Goal: Task Accomplishment & Management: Use online tool/utility

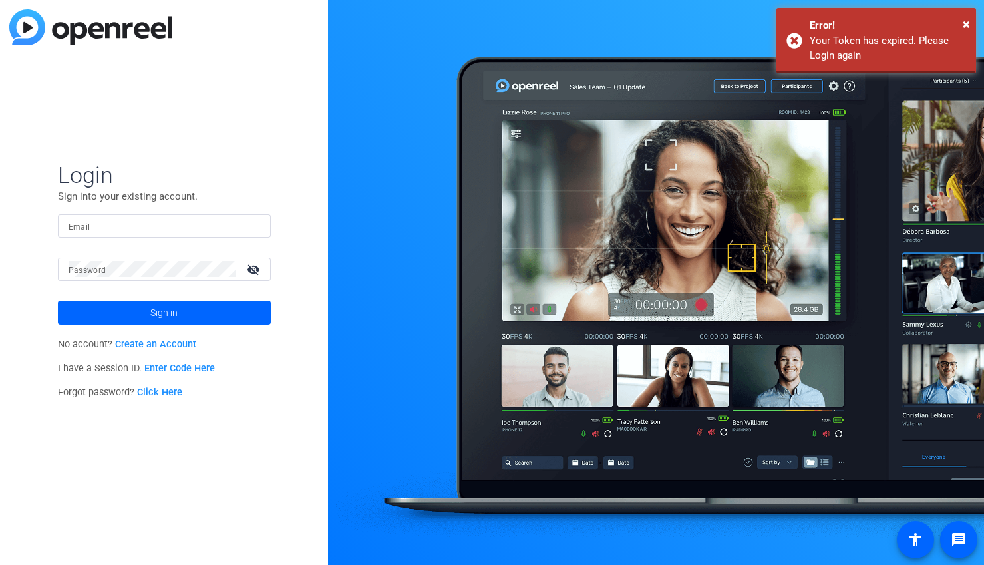
type input "[EMAIL_ADDRESS][DOMAIN_NAME]"
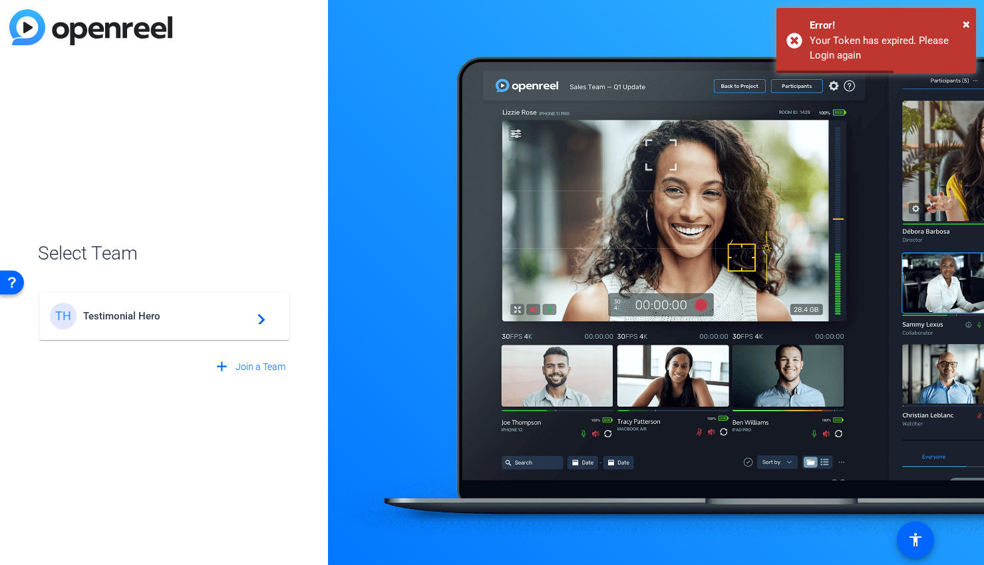
click at [236, 320] on span "Testimonial Hero" at bounding box center [166, 316] width 166 height 12
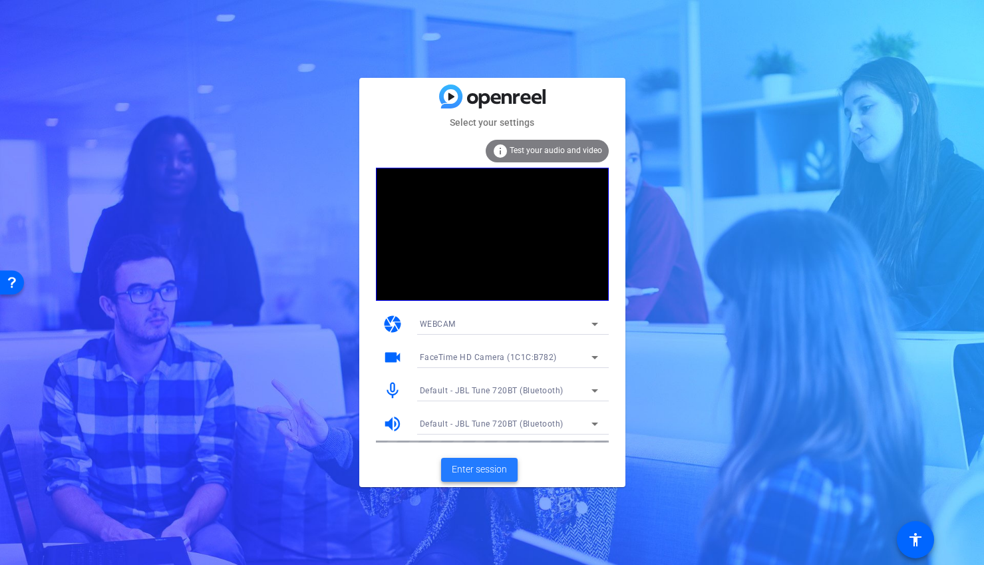
click at [491, 472] on span "Enter session" at bounding box center [479, 470] width 55 height 14
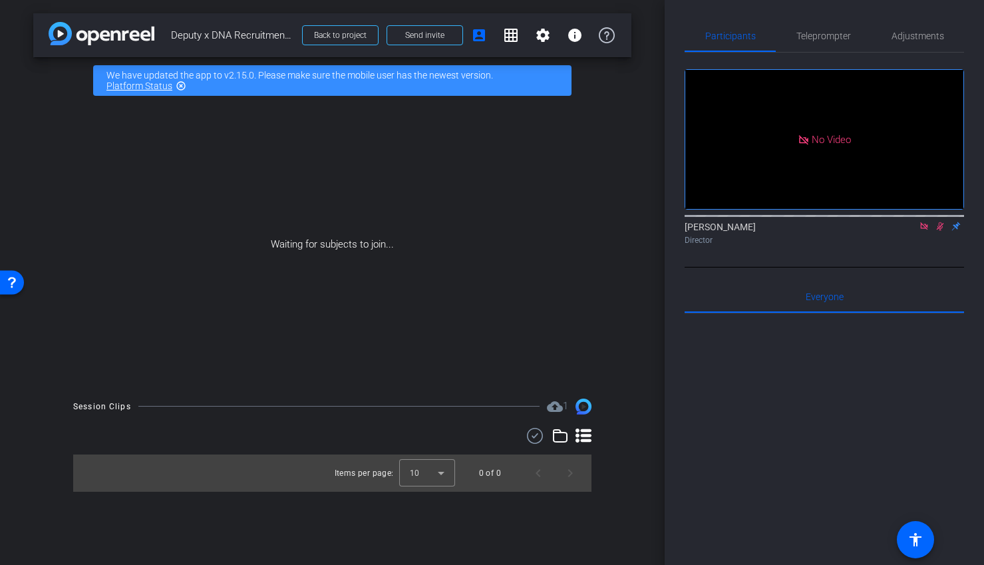
click at [927, 230] on icon at bounding box center [924, 225] width 7 height 7
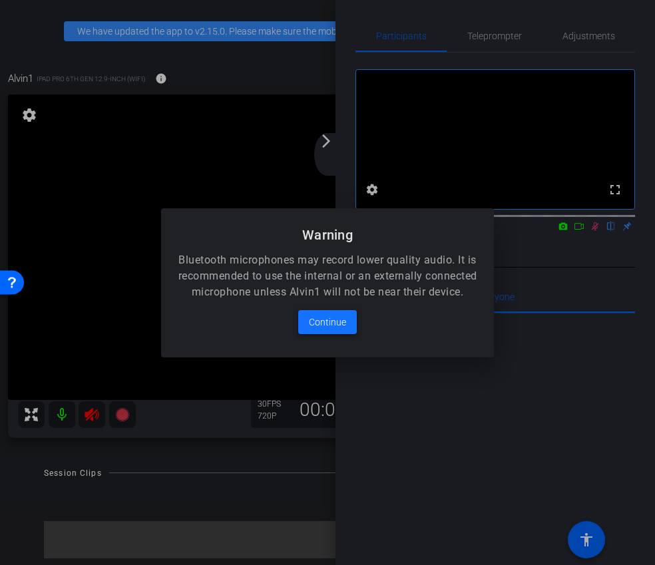
click at [333, 327] on span "Continue" at bounding box center [327, 322] width 37 height 16
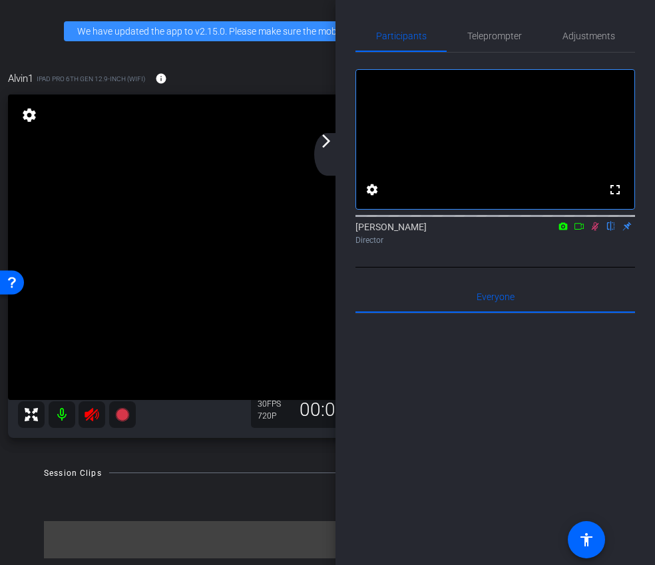
click at [596, 231] on icon at bounding box center [595, 226] width 7 height 9
click at [330, 147] on mat-icon "arrow_forward_ios" at bounding box center [326, 141] width 16 height 16
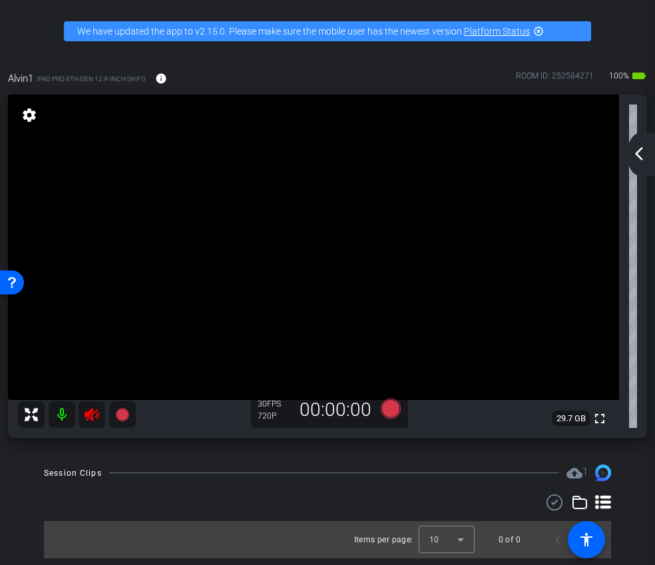
click at [89, 419] on icon at bounding box center [92, 415] width 16 height 16
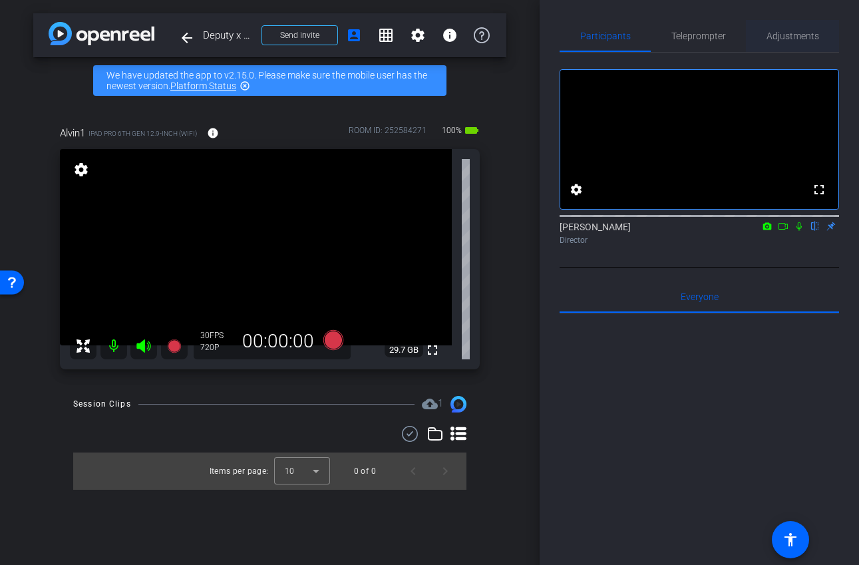
click at [800, 34] on span "Adjustments" at bounding box center [793, 35] width 53 height 9
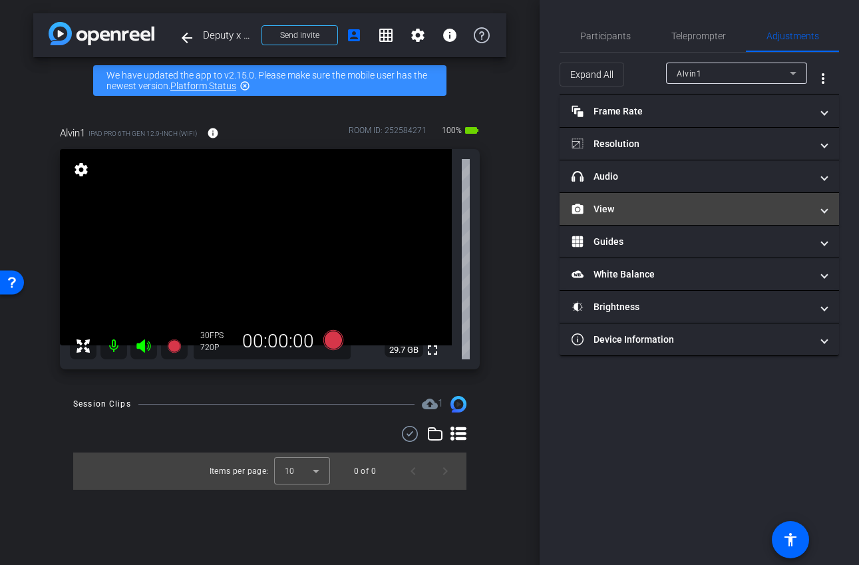
click at [677, 199] on mat-expansion-panel-header "View" at bounding box center [700, 209] width 280 height 32
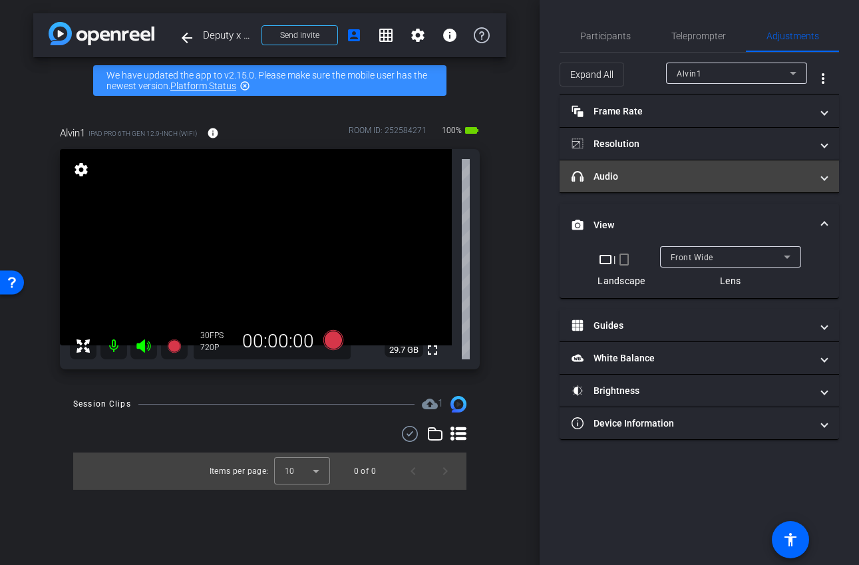
click at [676, 172] on mat-panel-title "headphone icon Audio" at bounding box center [692, 177] width 240 height 14
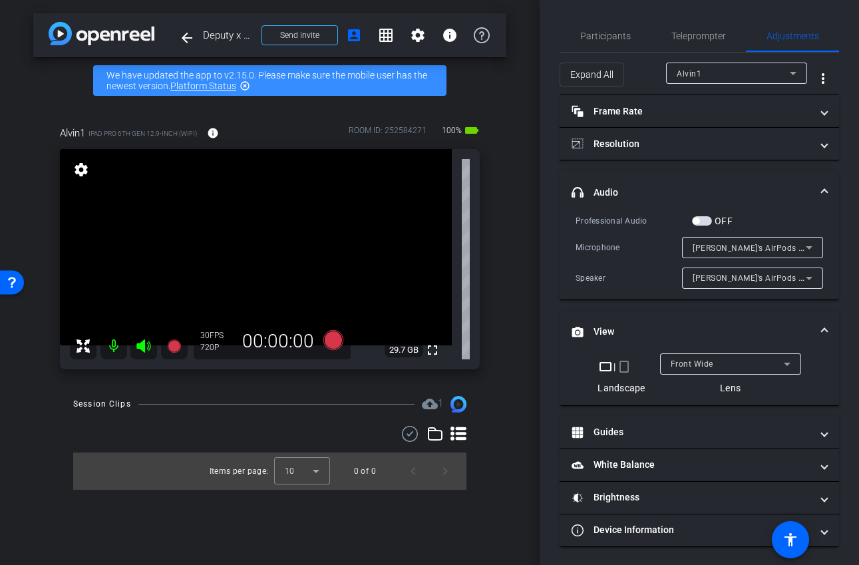
click at [707, 222] on span "button" at bounding box center [702, 220] width 20 height 9
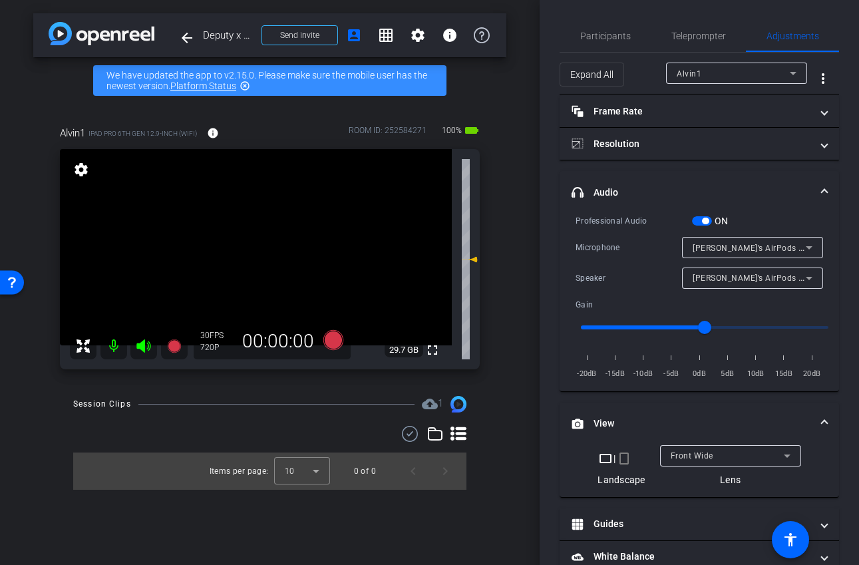
click at [707, 222] on span "button" at bounding box center [705, 221] width 7 height 7
click at [736, 186] on mat-panel-title "headphone icon Audio" at bounding box center [692, 193] width 240 height 14
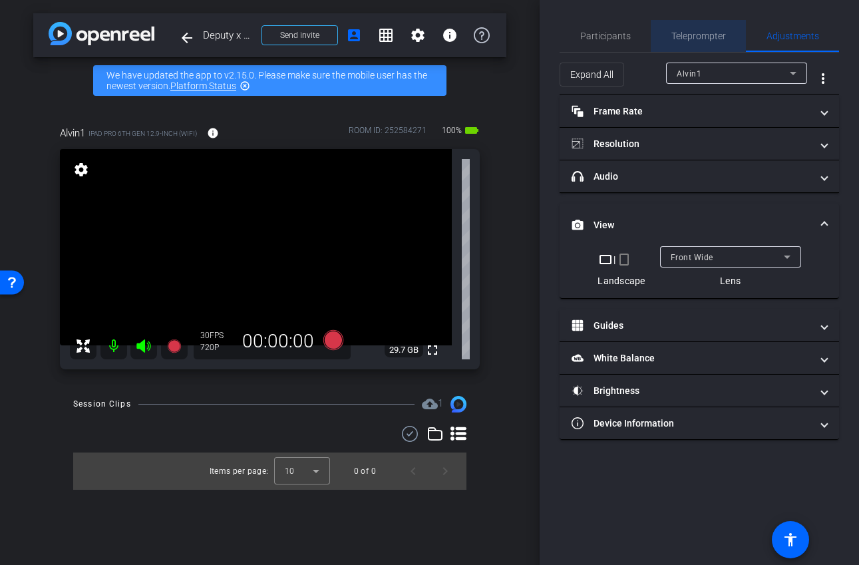
click at [676, 41] on span "Teleprompter" at bounding box center [699, 35] width 55 height 9
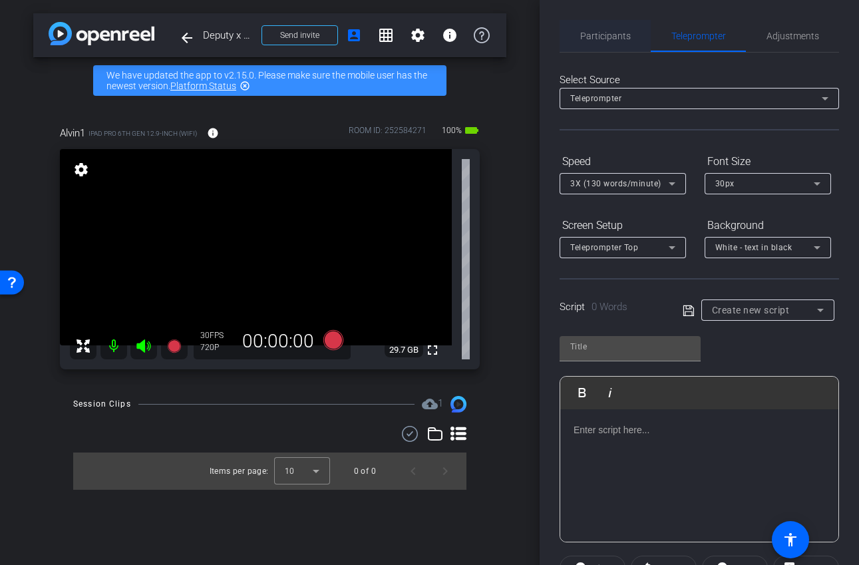
click at [609, 38] on span "Participants" at bounding box center [605, 35] width 51 height 9
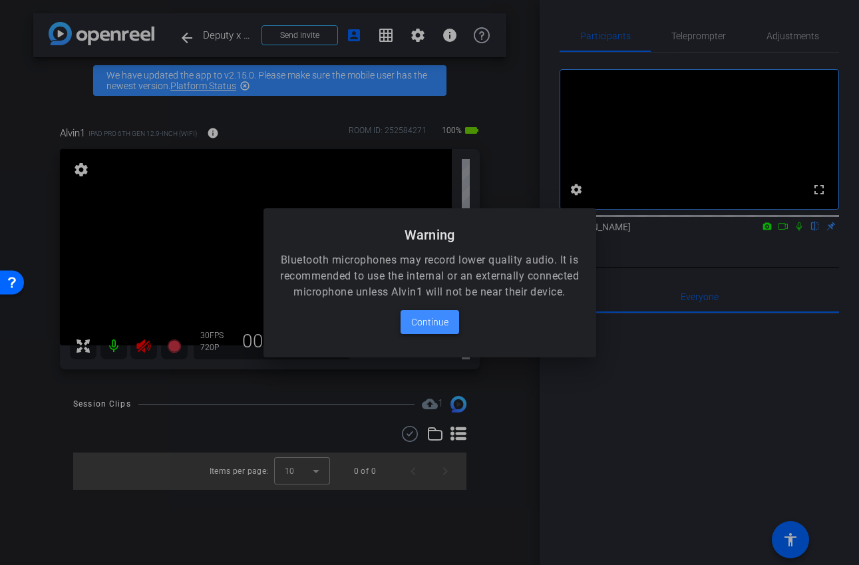
click at [437, 330] on span "Continue" at bounding box center [429, 322] width 37 height 16
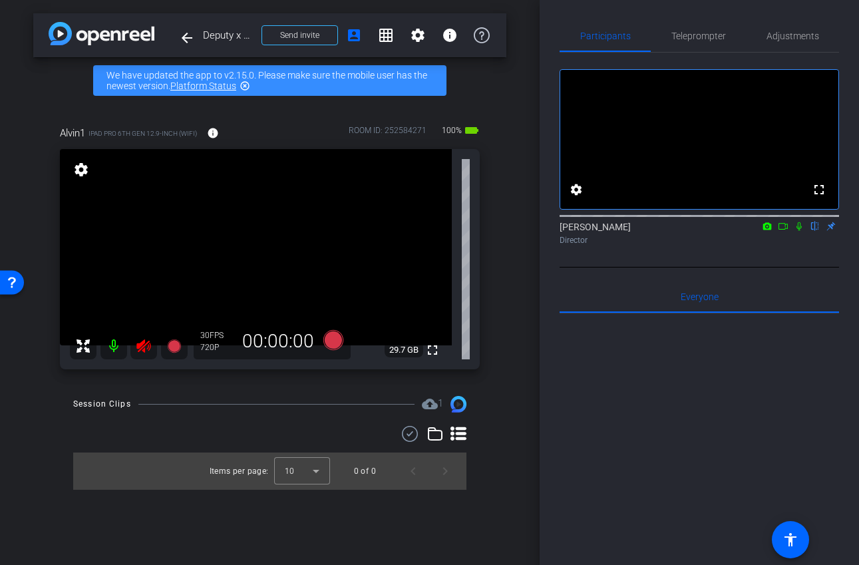
click at [138, 351] on icon at bounding box center [144, 346] width 16 height 16
click at [781, 39] on span "Adjustments" at bounding box center [793, 35] width 53 height 9
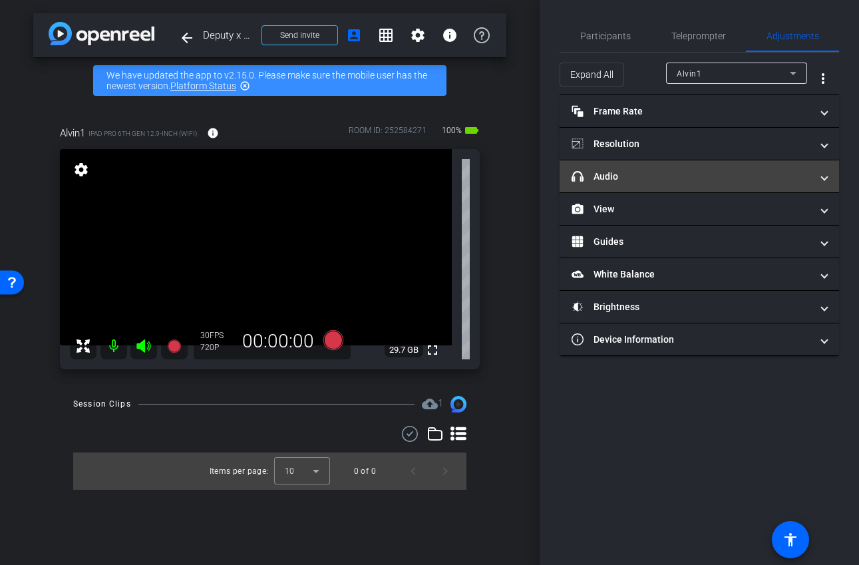
click at [783, 176] on mat-panel-title "headphone icon Audio" at bounding box center [692, 177] width 240 height 14
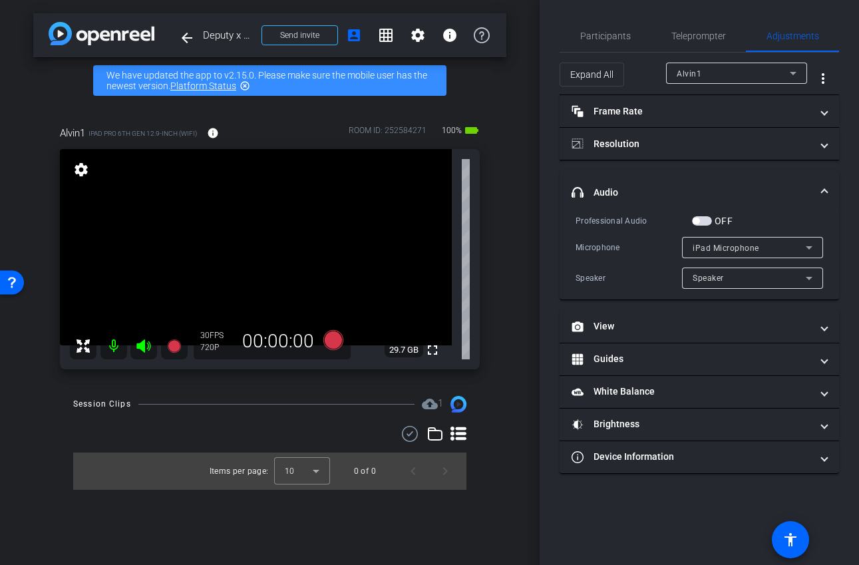
click at [774, 182] on mat-expansion-panel-header "headphone icon Audio" at bounding box center [700, 192] width 280 height 43
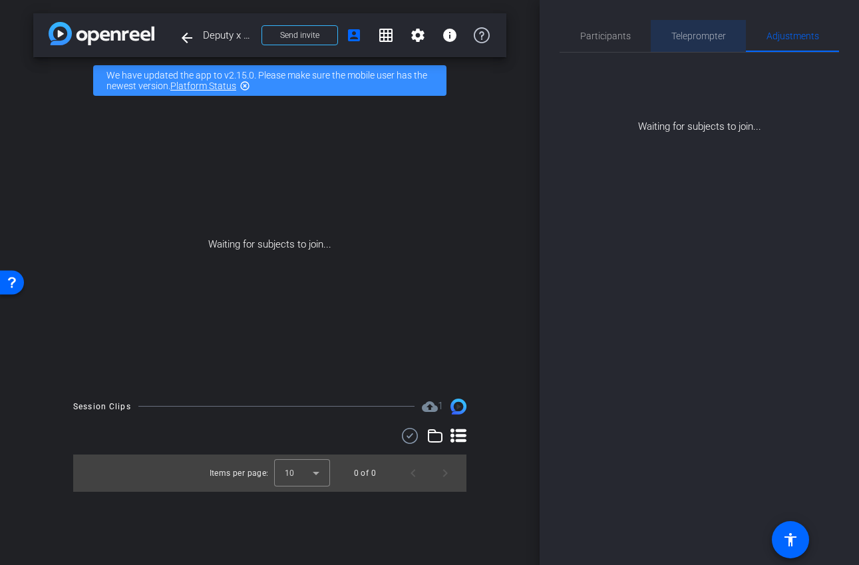
click at [702, 43] on span "Teleprompter" at bounding box center [699, 36] width 55 height 32
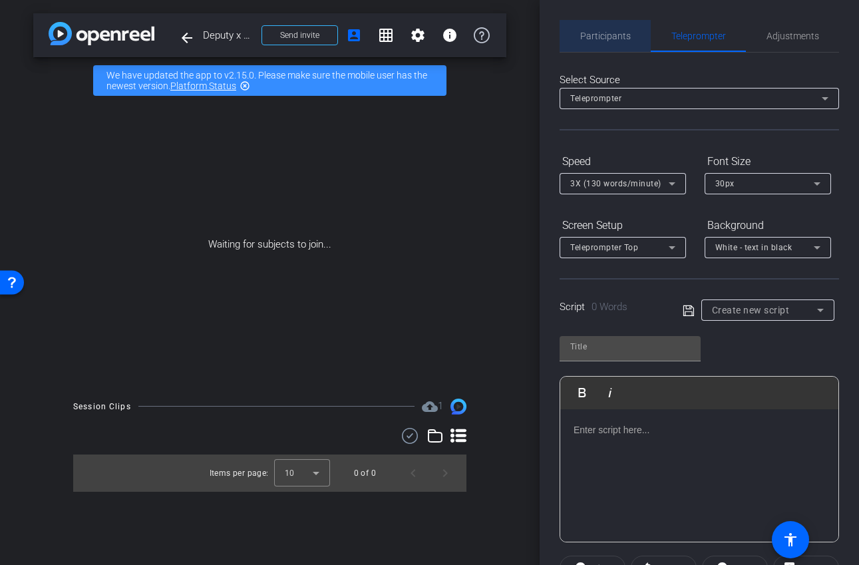
click at [612, 35] on span "Participants" at bounding box center [605, 35] width 51 height 9
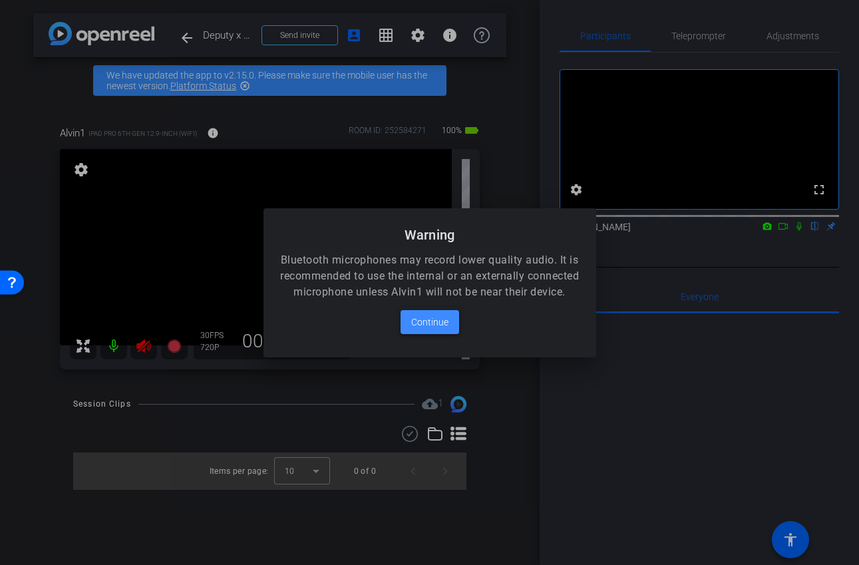
click at [441, 328] on span "Continue" at bounding box center [429, 322] width 37 height 16
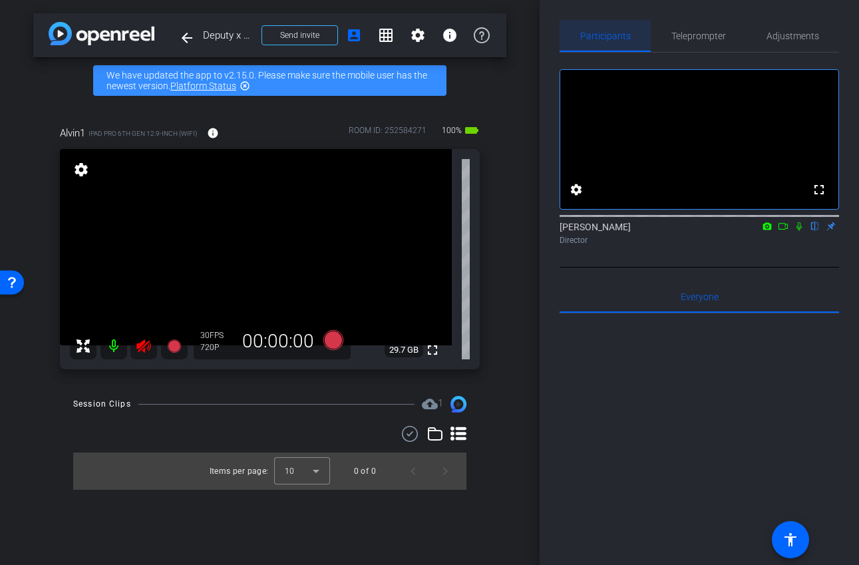
click at [137, 349] on icon at bounding box center [144, 346] width 16 height 16
click at [800, 231] on icon at bounding box center [799, 226] width 5 height 9
click at [146, 351] on icon at bounding box center [144, 346] width 16 height 16
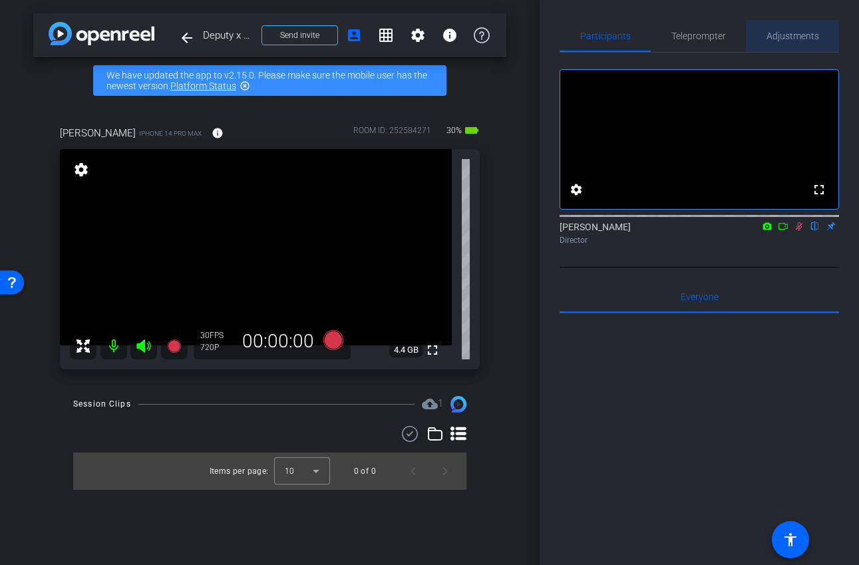
click at [794, 31] on span "Adjustments" at bounding box center [793, 35] width 53 height 9
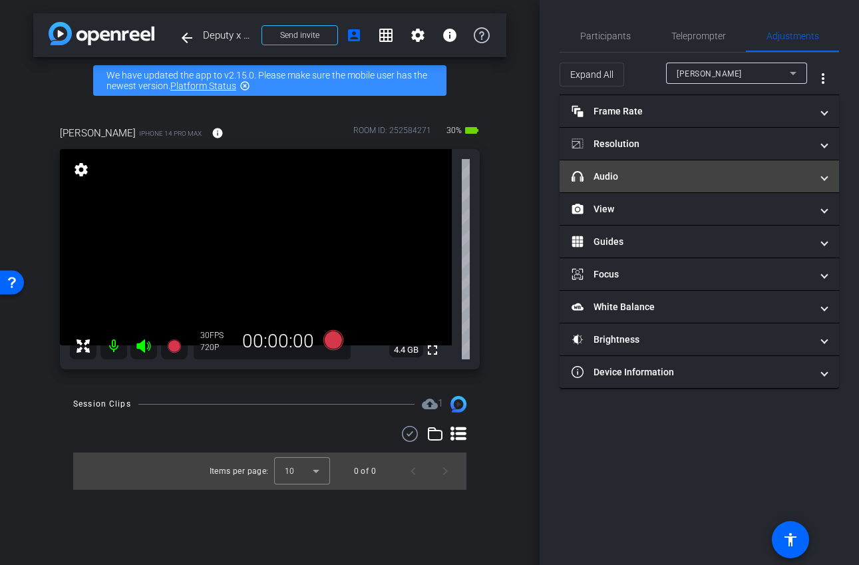
click at [690, 172] on mat-panel-title "headphone icon Audio" at bounding box center [692, 177] width 240 height 14
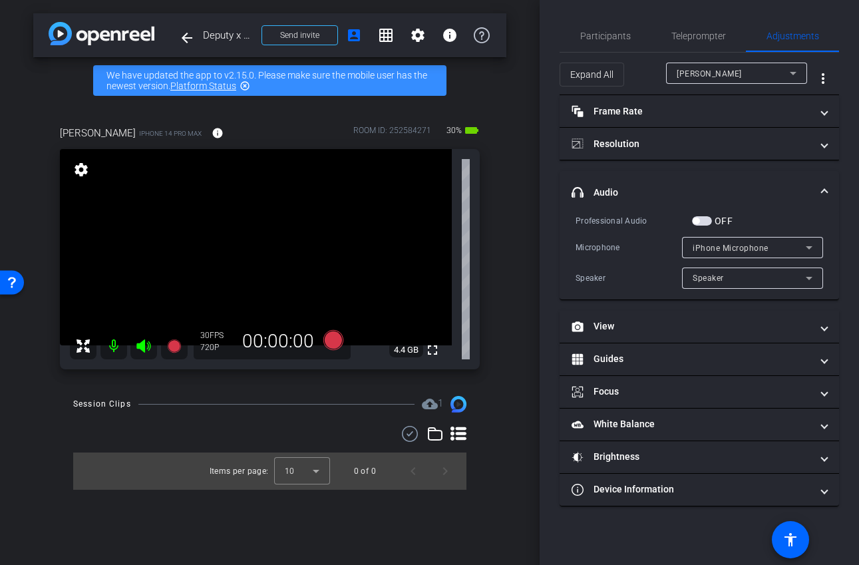
click at [703, 220] on span "button" at bounding box center [702, 220] width 20 height 9
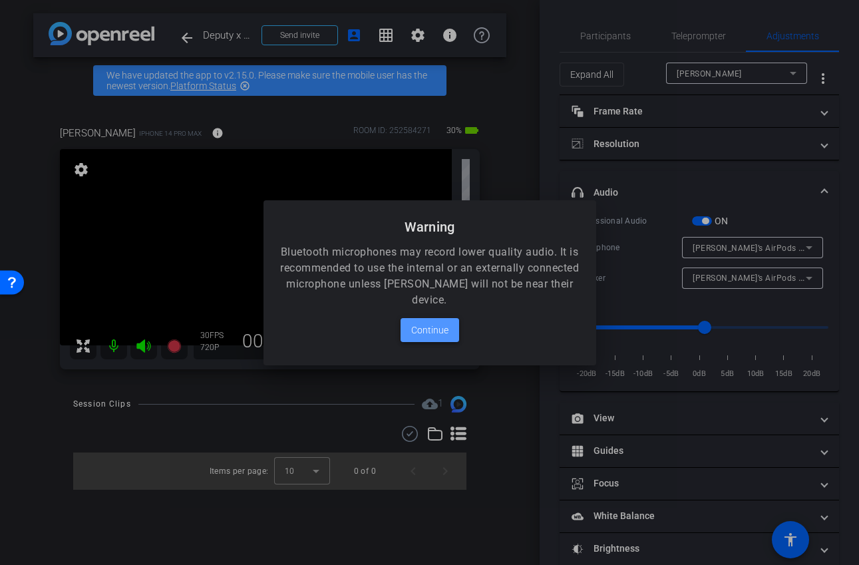
click at [438, 328] on span "Continue" at bounding box center [429, 330] width 37 height 16
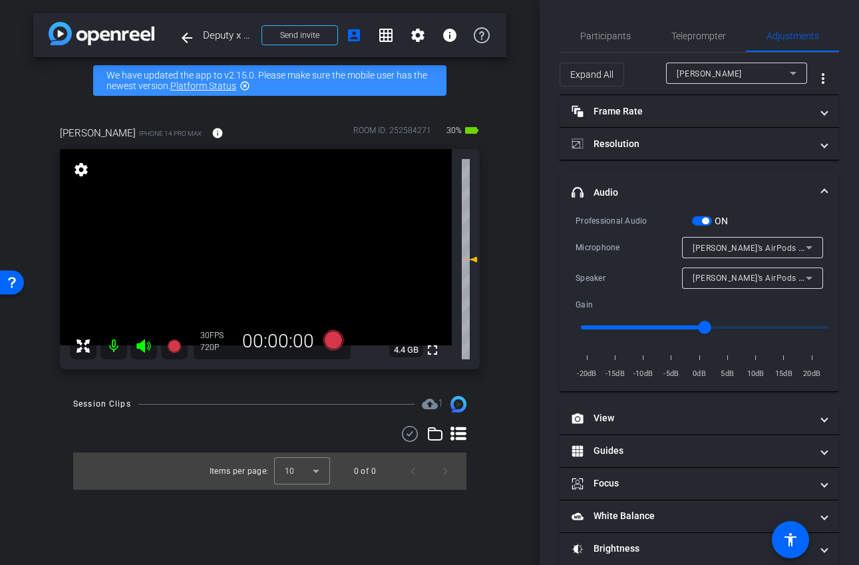
click at [702, 221] on span "button" at bounding box center [705, 221] width 7 height 7
click at [745, 246] on span "[PERSON_NAME]’s AirPods Pro #3" at bounding box center [759, 247] width 132 height 11
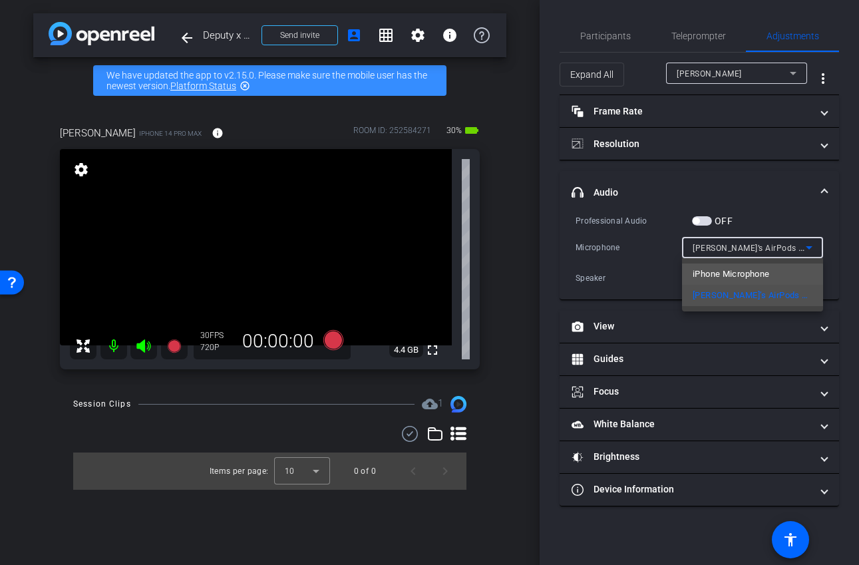
click at [739, 275] on span "iPhone Microphone" at bounding box center [731, 274] width 77 height 16
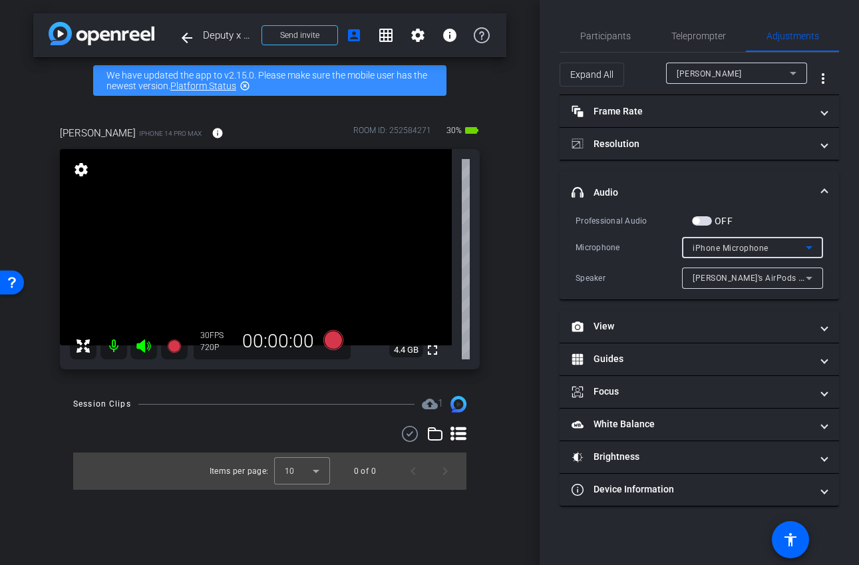
click at [739, 278] on span "[PERSON_NAME]’s AirPods Pro #3" at bounding box center [759, 277] width 132 height 11
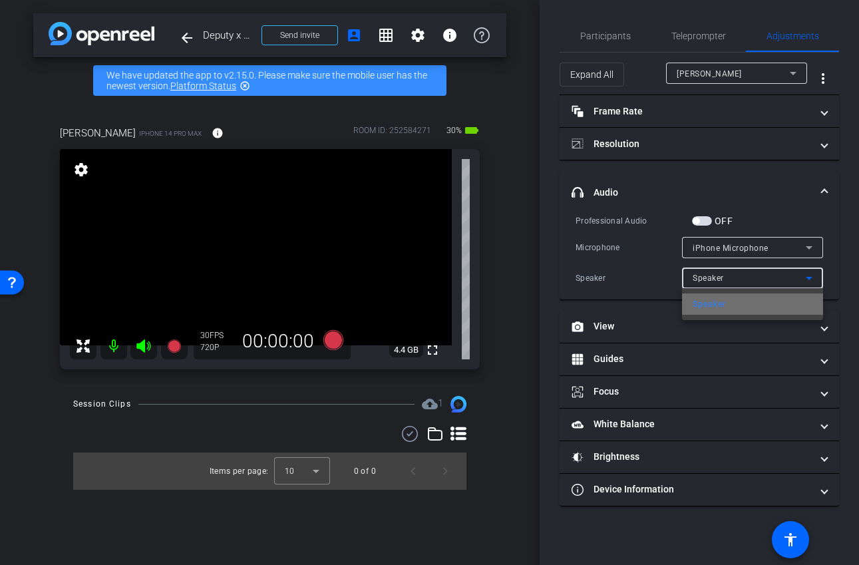
click at [732, 305] on mat-option "Speaker" at bounding box center [752, 304] width 141 height 21
click at [789, 206] on mat-expansion-panel-header "headphone icon Audio" at bounding box center [700, 192] width 280 height 43
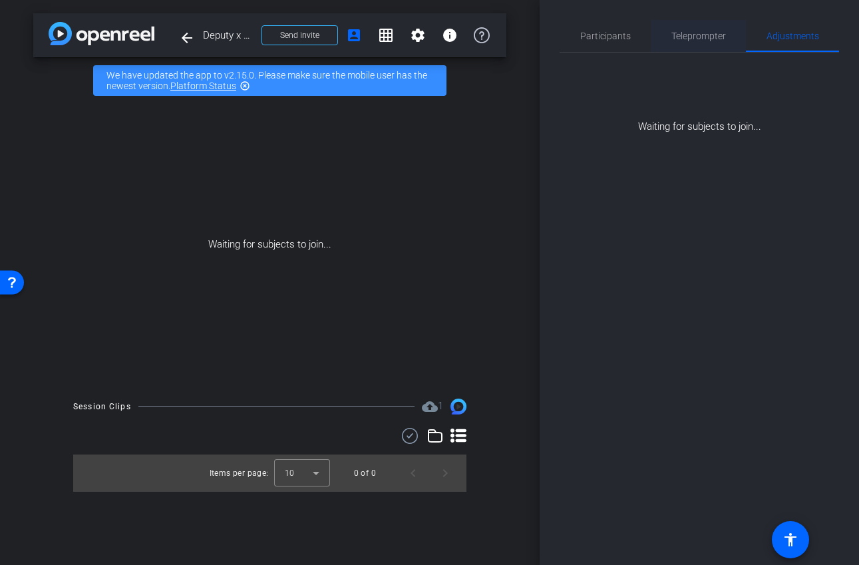
click at [720, 50] on span "Teleprompter" at bounding box center [699, 36] width 55 height 32
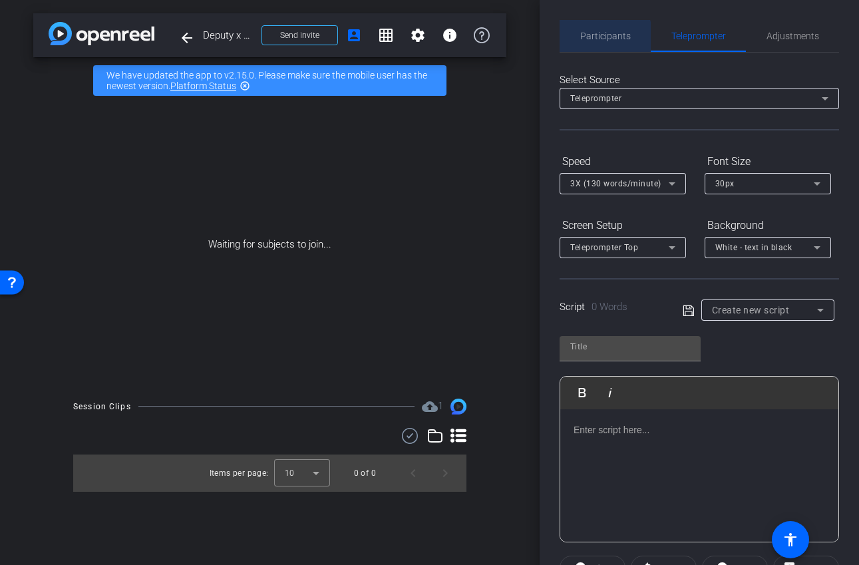
click at [584, 43] on span "Participants" at bounding box center [605, 36] width 51 height 32
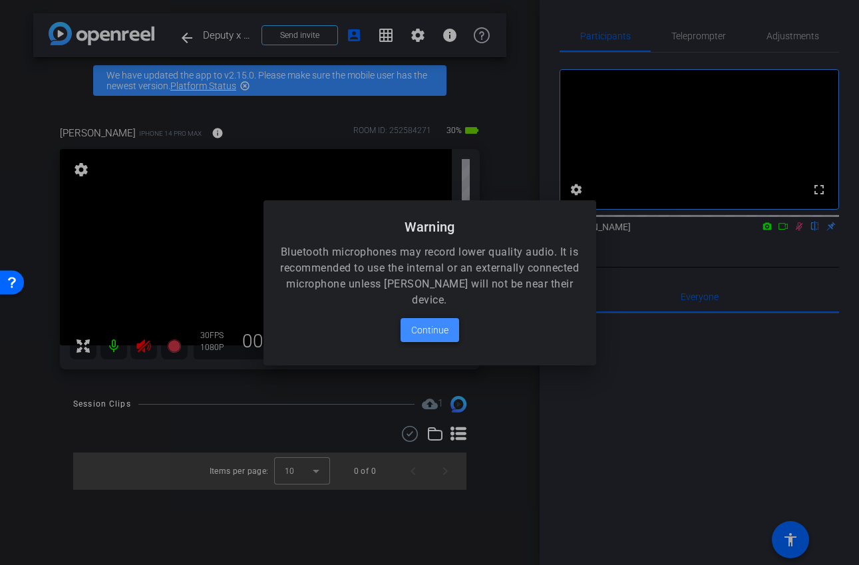
click at [424, 334] on span "Continue" at bounding box center [429, 330] width 37 height 16
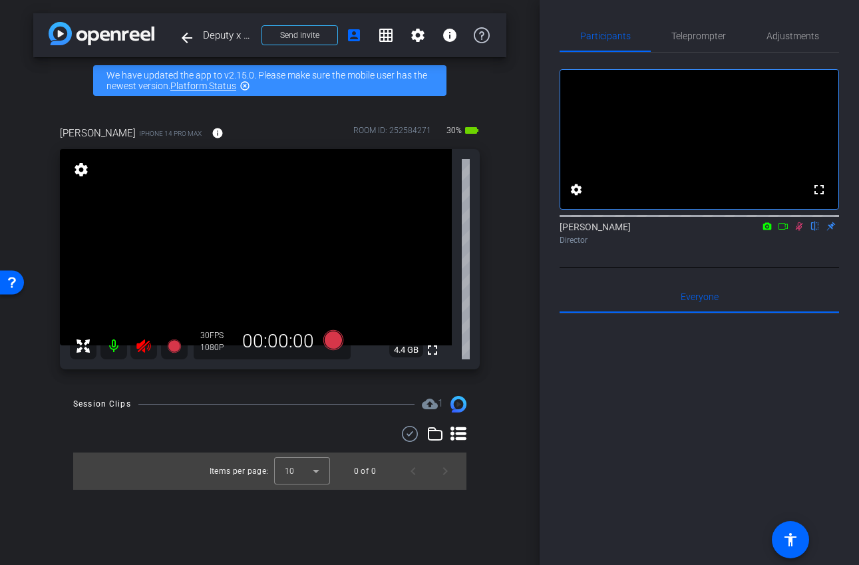
click at [140, 347] on icon at bounding box center [143, 345] width 14 height 13
click at [801, 231] on icon at bounding box center [799, 226] width 11 height 9
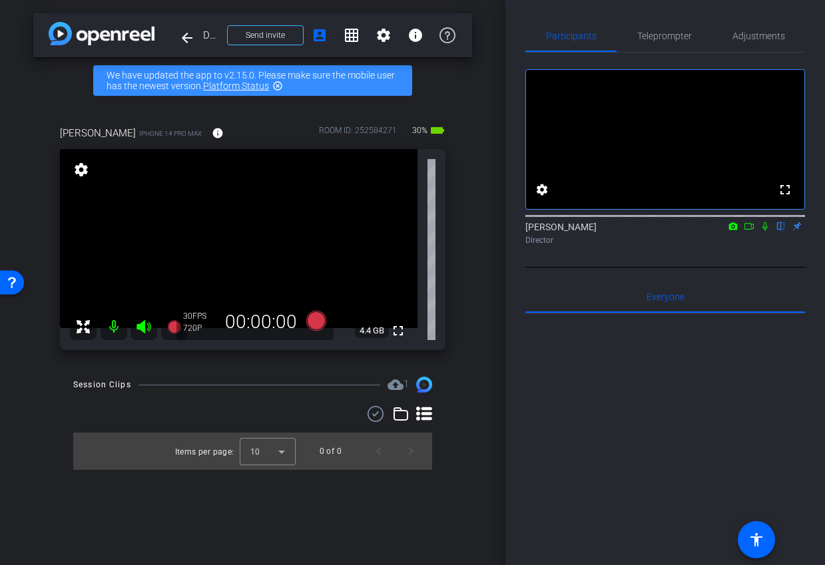
click at [140, 322] on icon at bounding box center [144, 327] width 16 height 16
click at [140, 324] on icon at bounding box center [143, 326] width 14 height 13
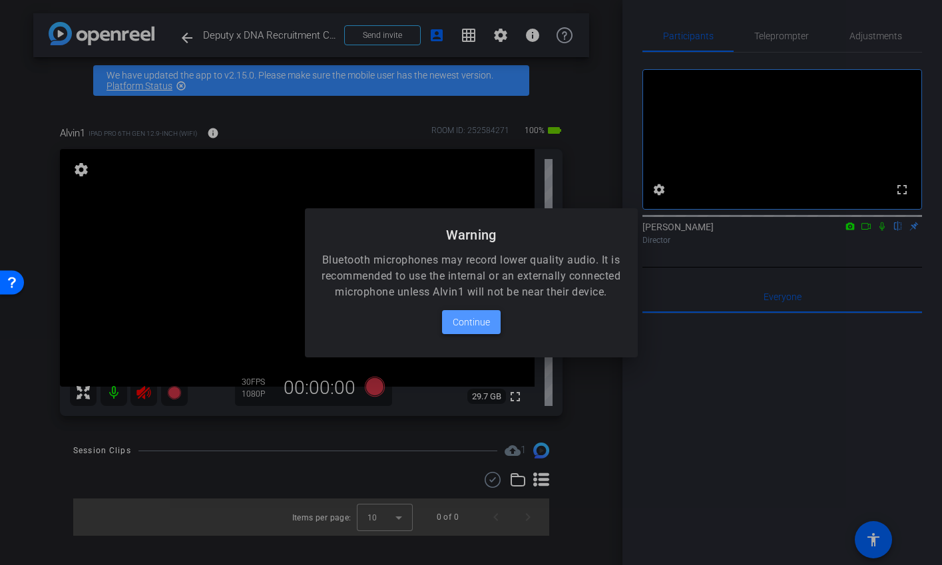
click at [467, 330] on span "Continue" at bounding box center [471, 322] width 37 height 16
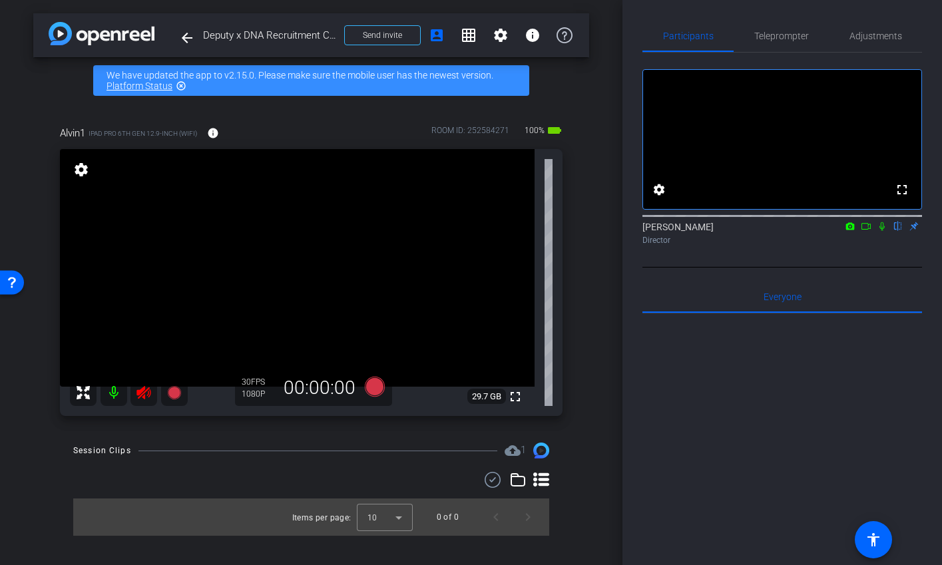
click at [146, 394] on icon at bounding box center [144, 393] width 16 height 16
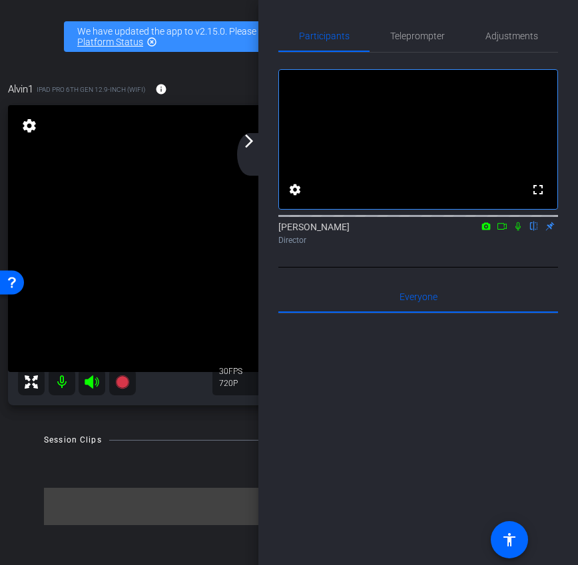
click at [257, 150] on div "arrow_back_ios_new arrow_forward_ios" at bounding box center [251, 154] width 28 height 43
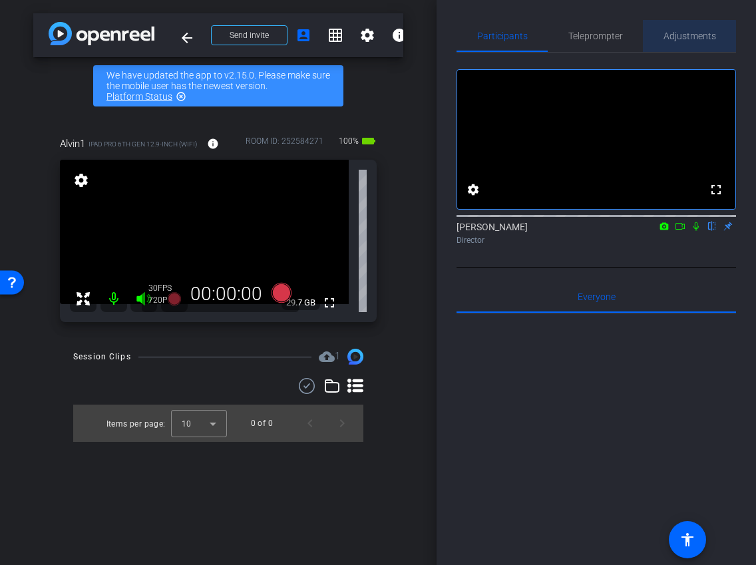
click at [677, 39] on span "Adjustments" at bounding box center [690, 35] width 53 height 9
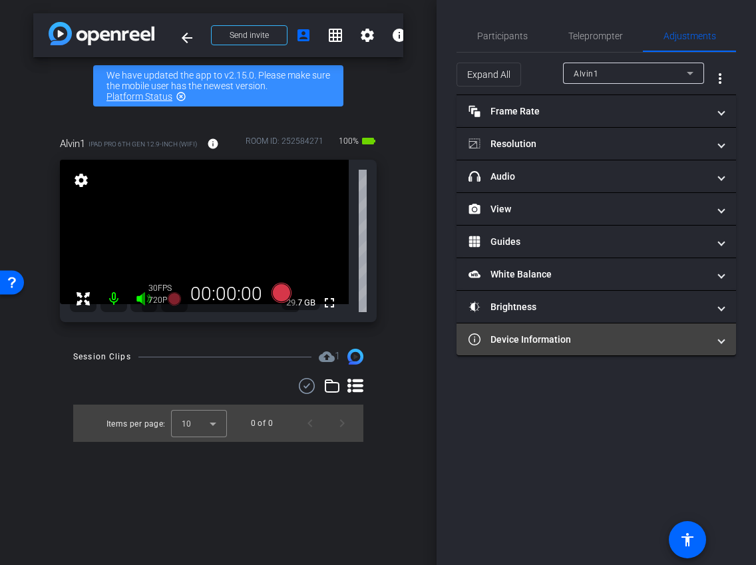
click at [594, 337] on mat-panel-title "Device Information" at bounding box center [589, 340] width 240 height 14
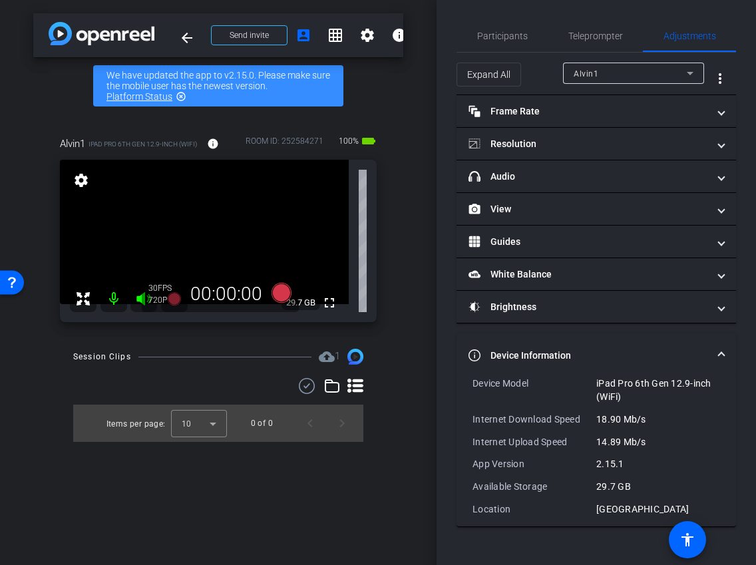
click at [594, 338] on mat-expansion-panel-header "Device Information" at bounding box center [597, 355] width 280 height 43
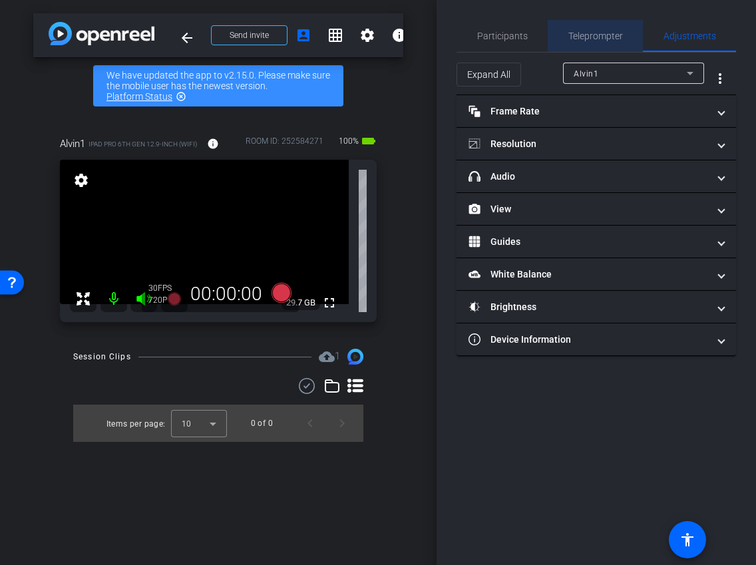
click at [606, 33] on span "Teleprompter" at bounding box center [595, 35] width 55 height 9
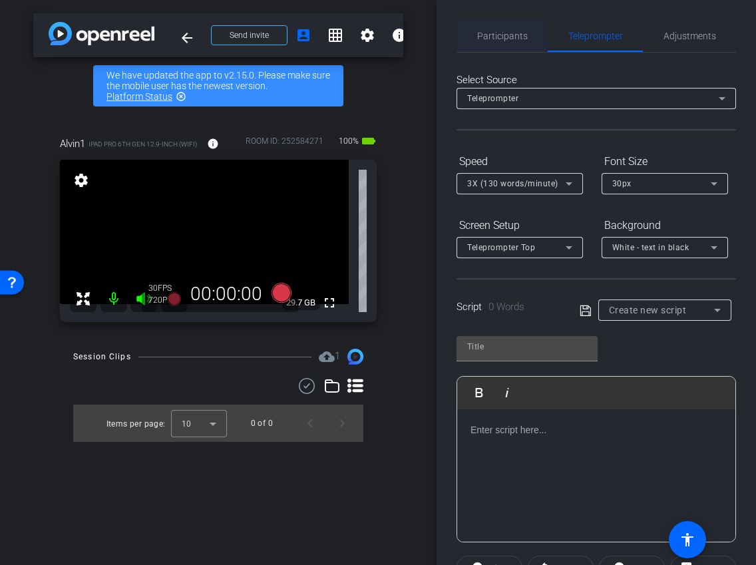
click at [521, 32] on span "Participants" at bounding box center [502, 35] width 51 height 9
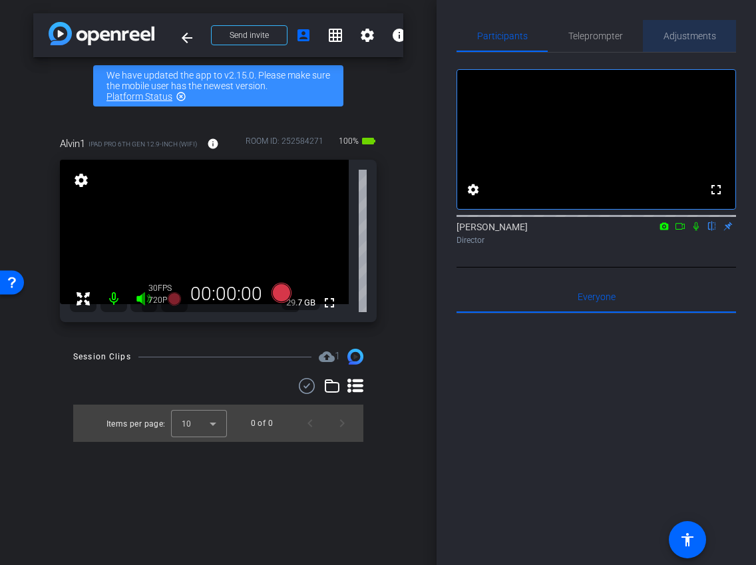
click at [692, 41] on span "Adjustments" at bounding box center [690, 35] width 53 height 9
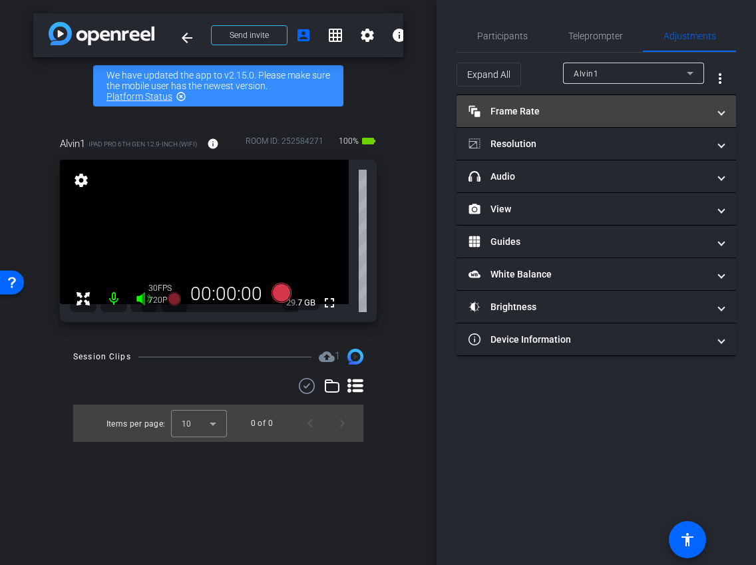
click at [600, 121] on mat-expansion-panel-header "Frame Rate Frame Rate" at bounding box center [597, 111] width 280 height 32
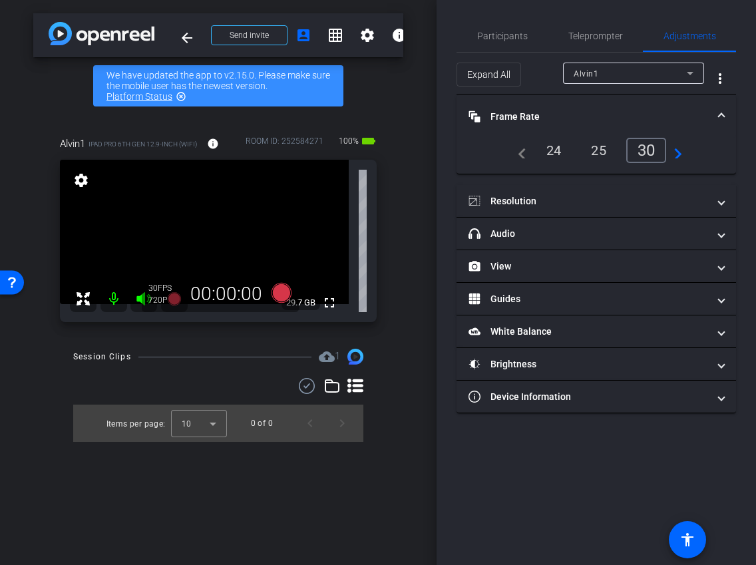
click at [550, 149] on div "24" at bounding box center [554, 150] width 35 height 23
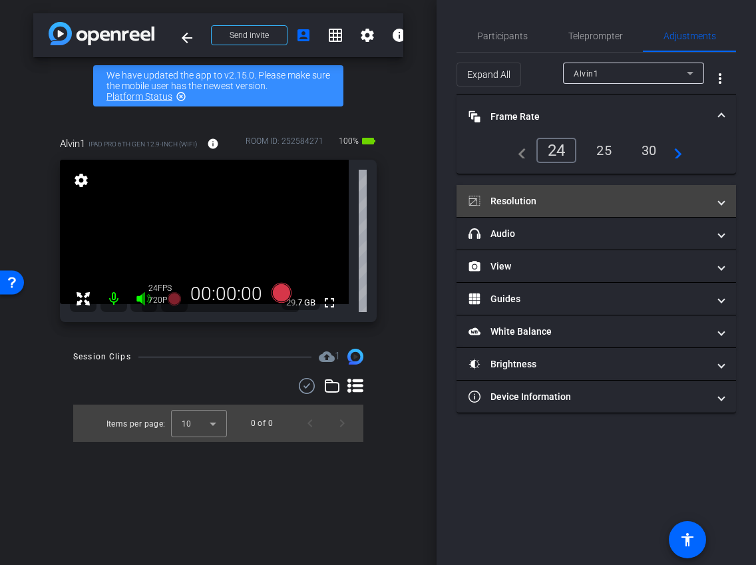
click at [612, 185] on mat-expansion-panel-header "Resolution" at bounding box center [597, 201] width 280 height 32
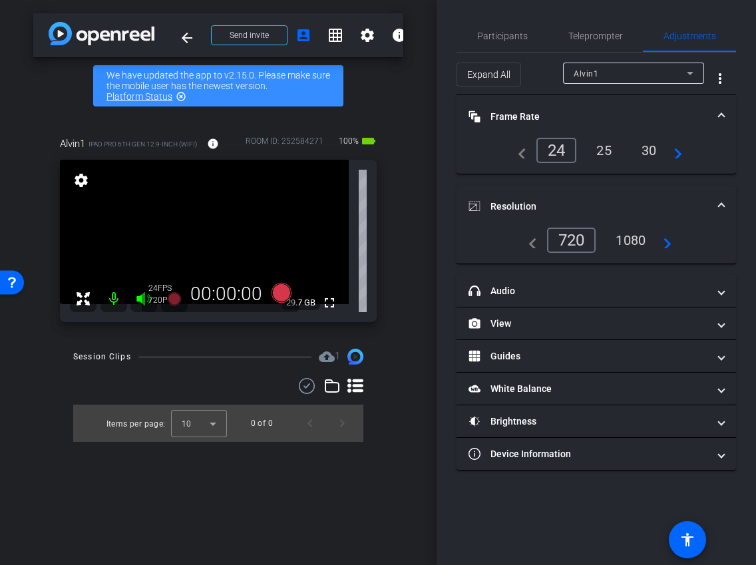
click at [624, 236] on div "1080" at bounding box center [631, 240] width 50 height 23
click at [631, 122] on mat-panel-title "Frame Rate Frame Rate" at bounding box center [589, 117] width 240 height 14
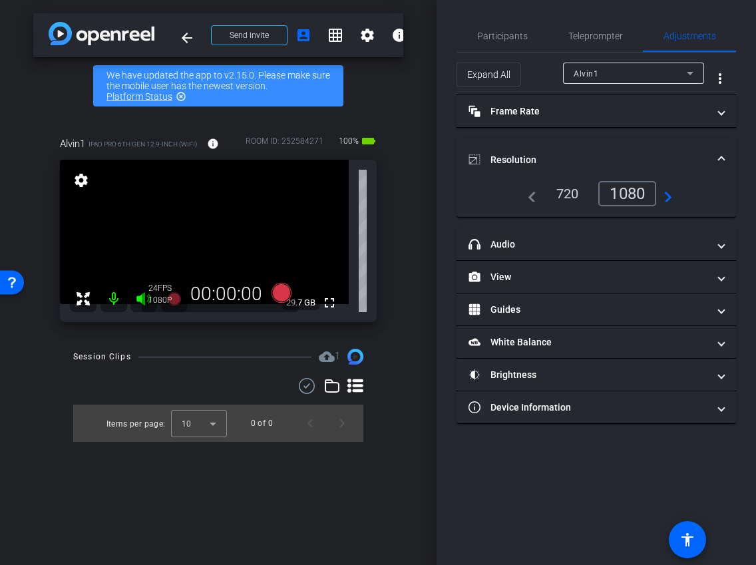
click at [632, 136] on mat-accordion "Frame Rate Frame Rate navigate_before 24 25 30 navigate_next Resolution navigat…" at bounding box center [597, 259] width 280 height 329
click at [650, 130] on mat-accordion "Frame Rate Frame Rate navigate_before 24 25 30 navigate_next Resolution navigat…" at bounding box center [597, 259] width 280 height 329
click at [652, 137] on mat-accordion "Frame Rate Frame Rate navigate_before 24 25 30 navigate_next Resolution navigat…" at bounding box center [597, 259] width 280 height 329
click at [654, 145] on mat-expansion-panel-header "Resolution" at bounding box center [597, 159] width 280 height 43
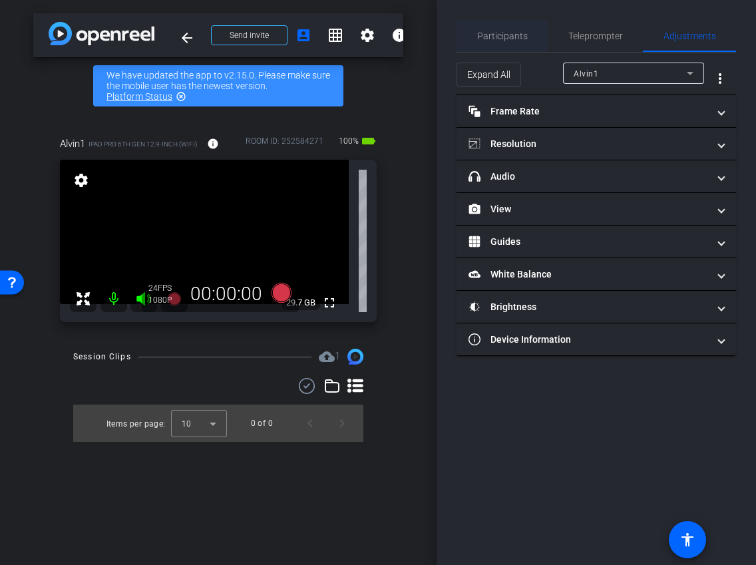
click at [508, 44] on span "Participants" at bounding box center [502, 36] width 51 height 32
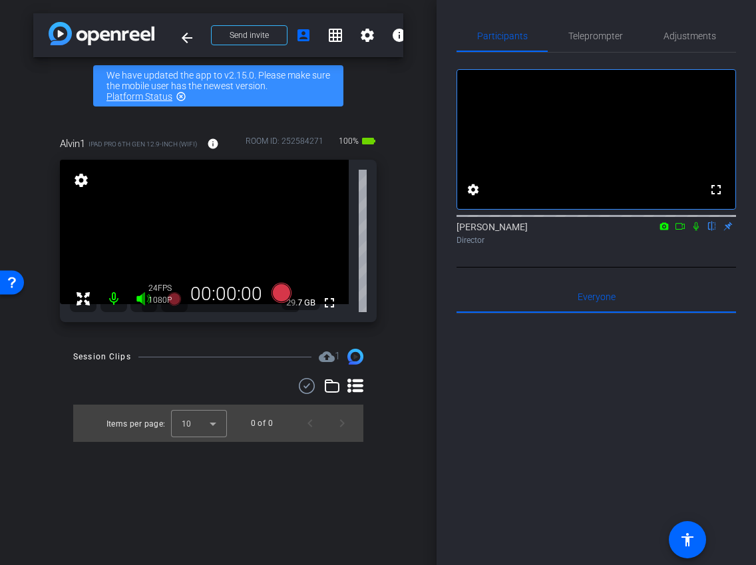
click at [684, 232] on mat-icon at bounding box center [680, 226] width 16 height 12
click at [288, 292] on icon at bounding box center [282, 293] width 20 height 20
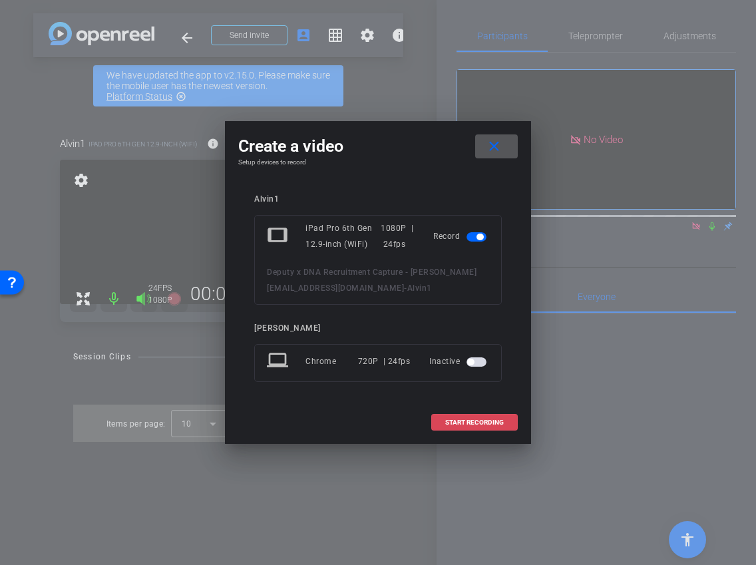
click at [460, 427] on span at bounding box center [474, 423] width 85 height 32
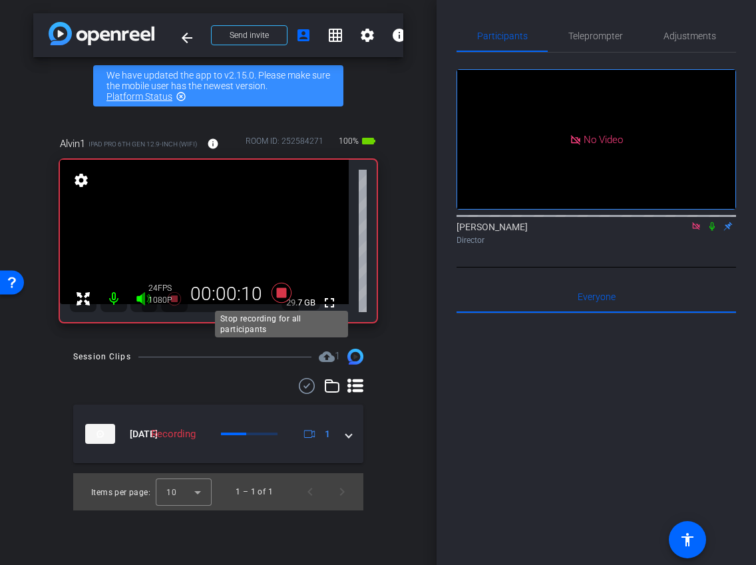
click at [278, 294] on icon at bounding box center [282, 293] width 20 height 20
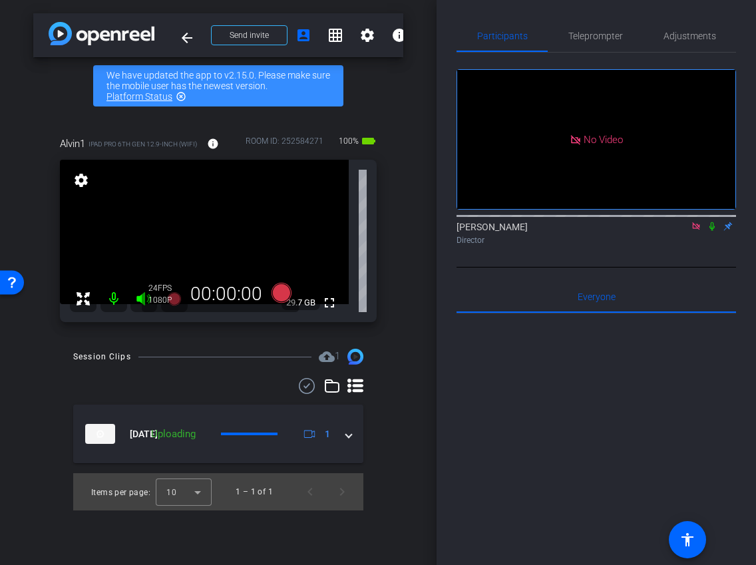
click at [714, 231] on icon at bounding box center [712, 226] width 11 height 9
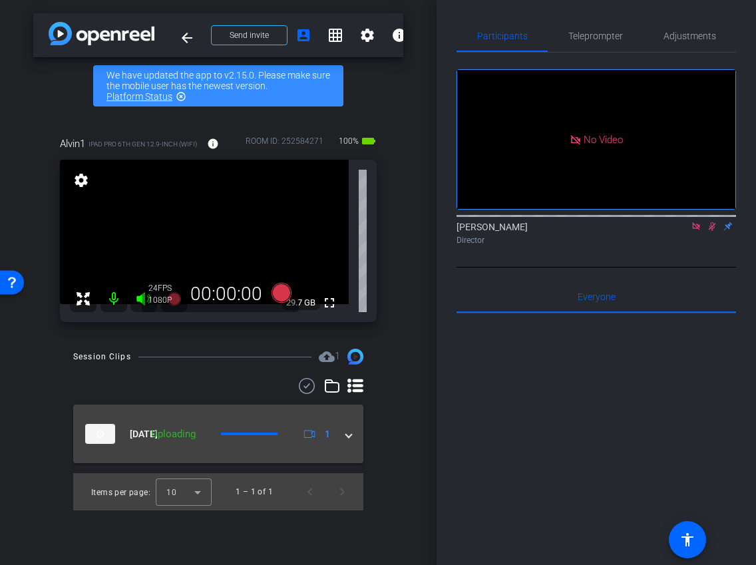
click at [339, 441] on div "[DATE] Uploading 1" at bounding box center [215, 434] width 261 height 20
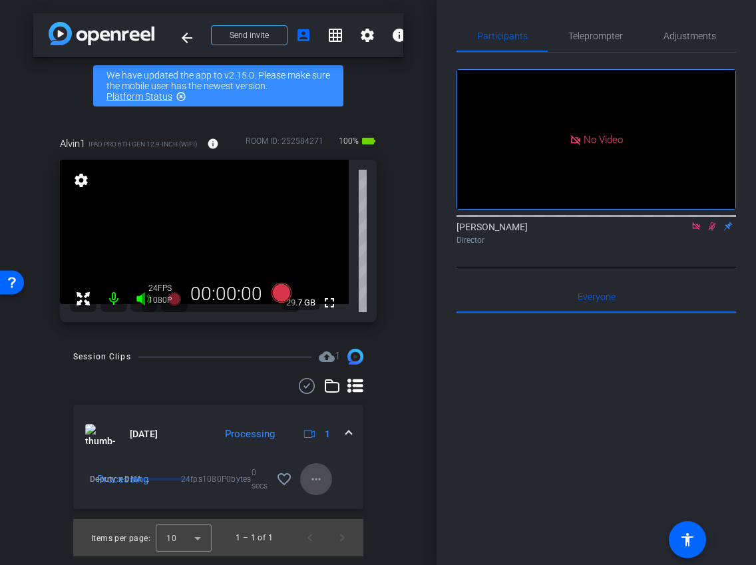
click at [320, 486] on mat-icon "more_horiz" at bounding box center [316, 479] width 16 height 16
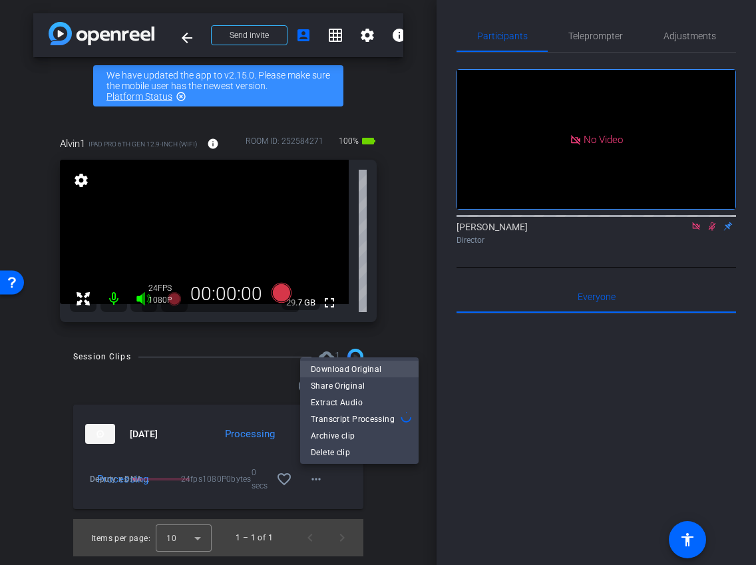
click at [374, 373] on span "Download Original" at bounding box center [359, 369] width 97 height 16
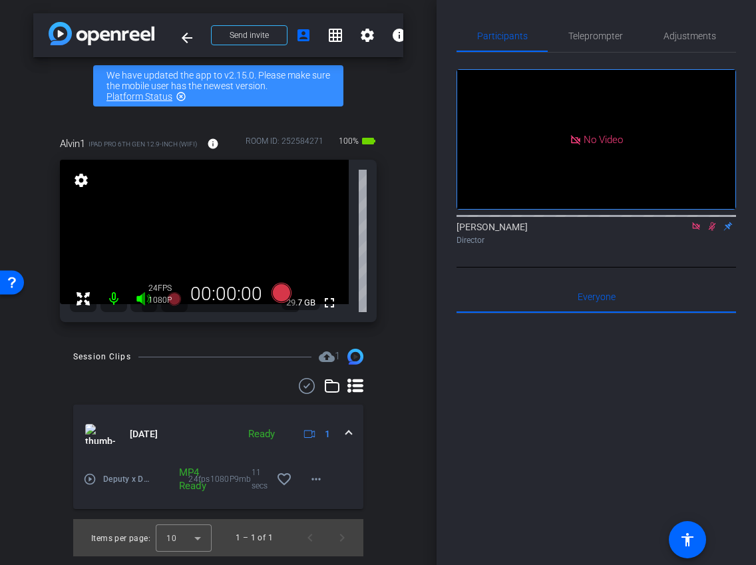
click at [696, 231] on icon at bounding box center [696, 226] width 11 height 9
click at [697, 231] on icon at bounding box center [696, 226] width 11 height 9
click at [314, 486] on mat-icon "more_horiz" at bounding box center [316, 479] width 16 height 16
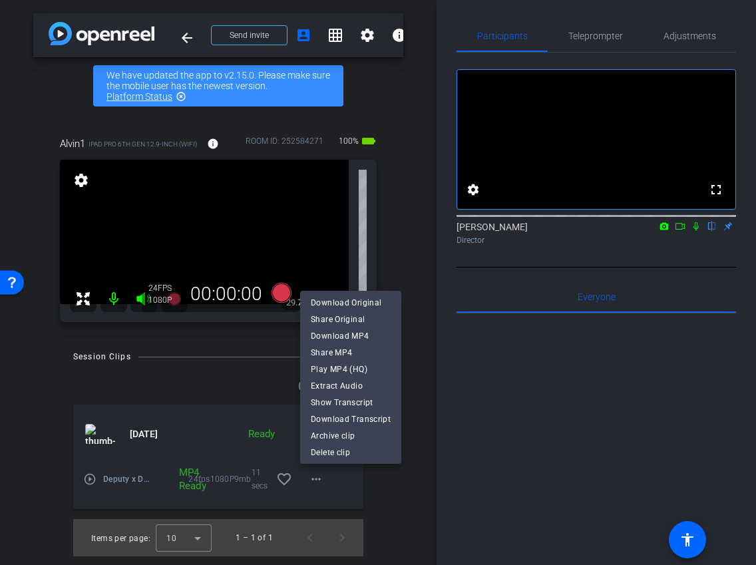
click at [415, 388] on div at bounding box center [378, 282] width 756 height 565
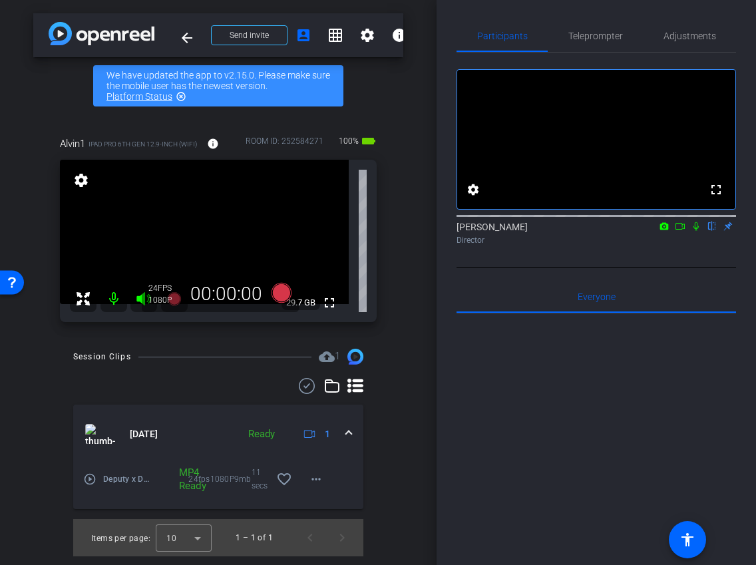
click at [682, 230] on icon at bounding box center [680, 226] width 9 height 7
click at [288, 299] on icon at bounding box center [282, 293] width 32 height 24
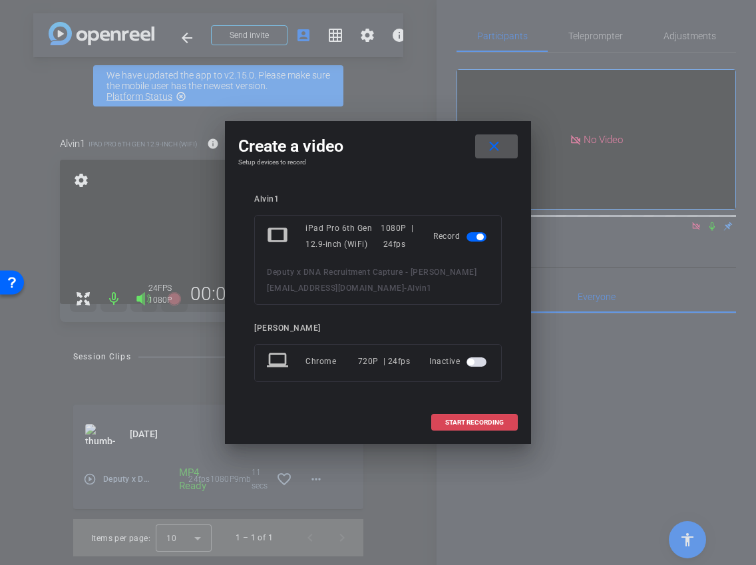
click at [469, 427] on span at bounding box center [474, 423] width 85 height 32
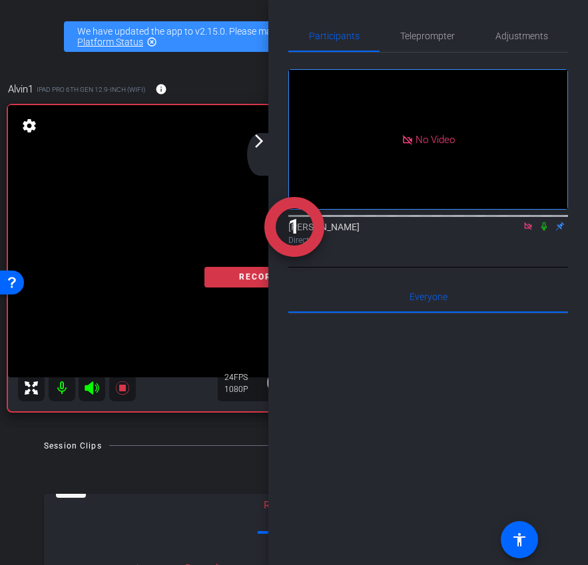
click at [267, 150] on div "arrow_back_ios_new arrow_forward_ios" at bounding box center [261, 154] width 28 height 43
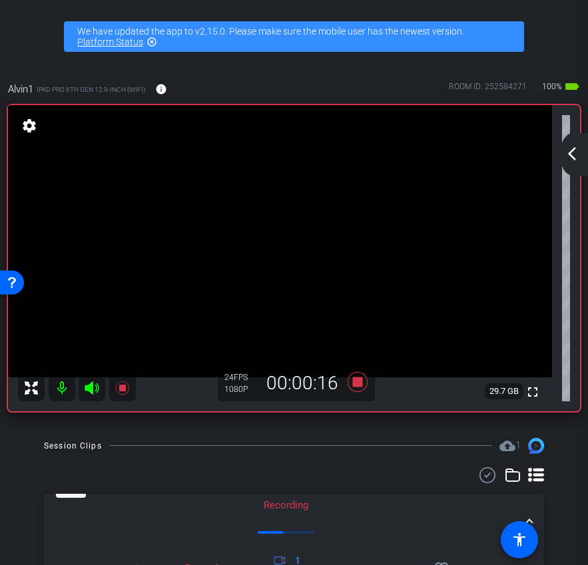
click at [568, 166] on div "arrow_back_ios_new arrow_forward_ios" at bounding box center [574, 154] width 28 height 43
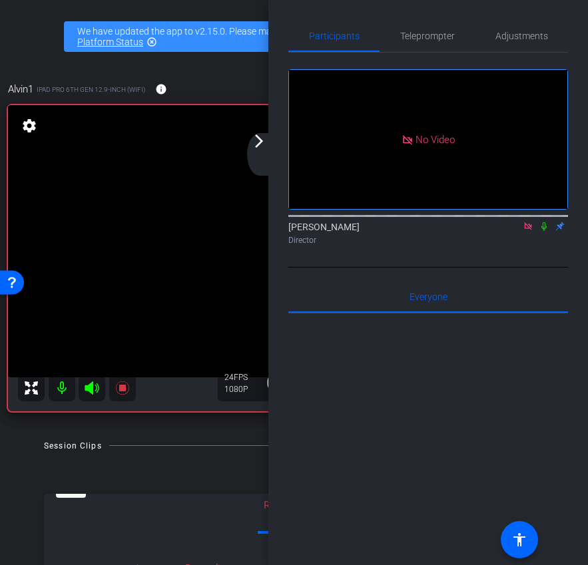
click at [545, 231] on icon at bounding box center [543, 226] width 5 height 9
click at [260, 148] on mat-icon "arrow_forward_ios" at bounding box center [259, 141] width 16 height 16
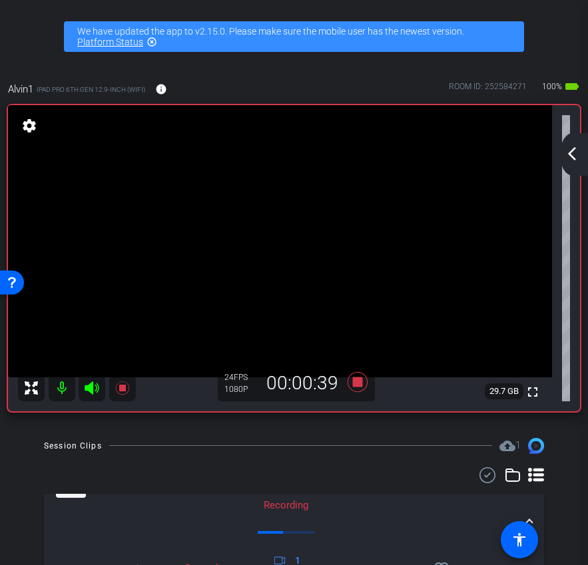
click at [569, 158] on mat-icon "arrow_back_ios_new" at bounding box center [572, 154] width 16 height 16
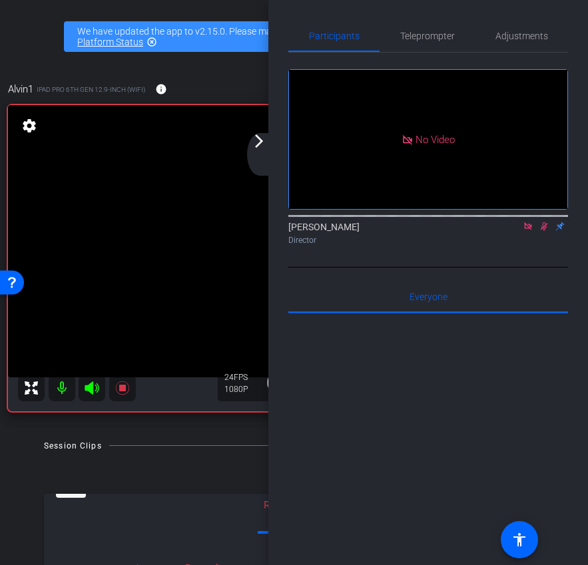
click at [545, 231] on icon at bounding box center [544, 226] width 7 height 9
click at [544, 231] on icon at bounding box center [543, 226] width 5 height 9
click at [544, 231] on icon at bounding box center [544, 226] width 7 height 9
click at [544, 231] on icon at bounding box center [543, 226] width 5 height 9
click at [544, 231] on icon at bounding box center [544, 226] width 7 height 9
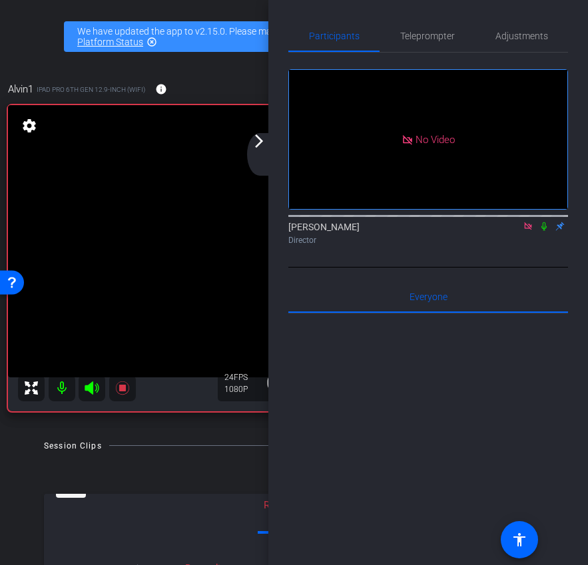
click at [544, 231] on icon at bounding box center [543, 226] width 5 height 9
click at [544, 231] on icon at bounding box center [544, 226] width 7 height 9
click at [544, 231] on icon at bounding box center [543, 226] width 5 height 9
click at [543, 231] on icon at bounding box center [544, 226] width 11 height 9
click at [547, 231] on icon at bounding box center [544, 226] width 11 height 9
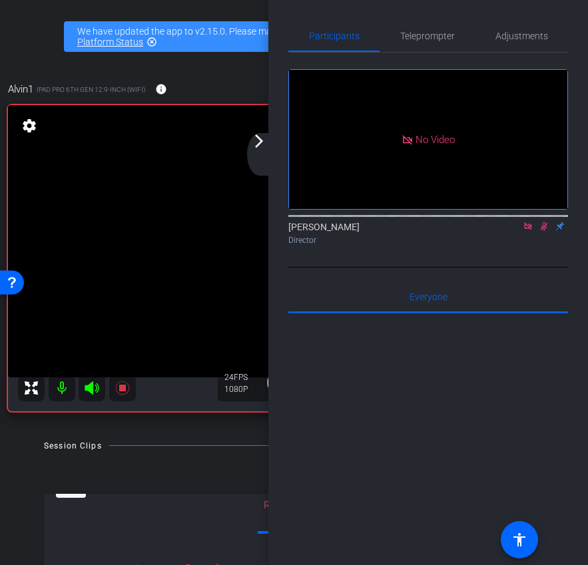
click at [547, 231] on icon at bounding box center [544, 226] width 11 height 9
click at [545, 231] on icon at bounding box center [544, 226] width 11 height 9
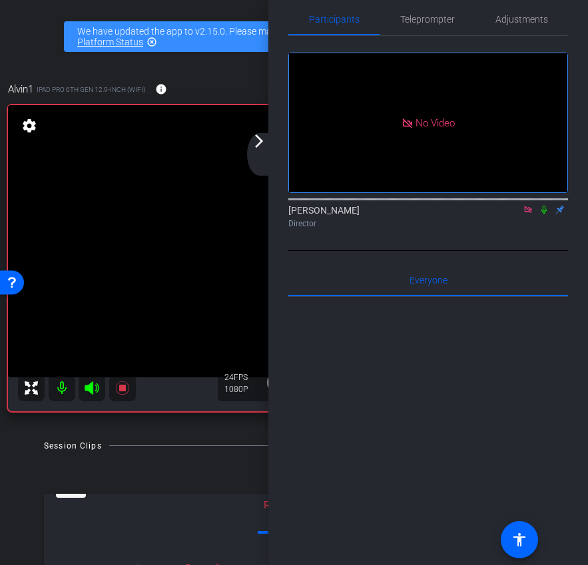
click at [545, 214] on icon at bounding box center [544, 209] width 11 height 9
click at [262, 152] on div "arrow_back_ios_new arrow_forward_ios" at bounding box center [261, 154] width 28 height 43
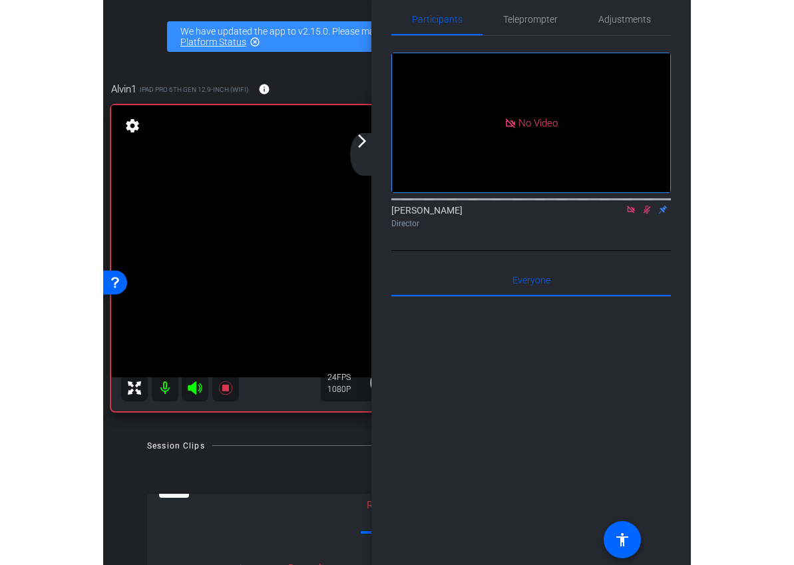
scroll to position [0, 0]
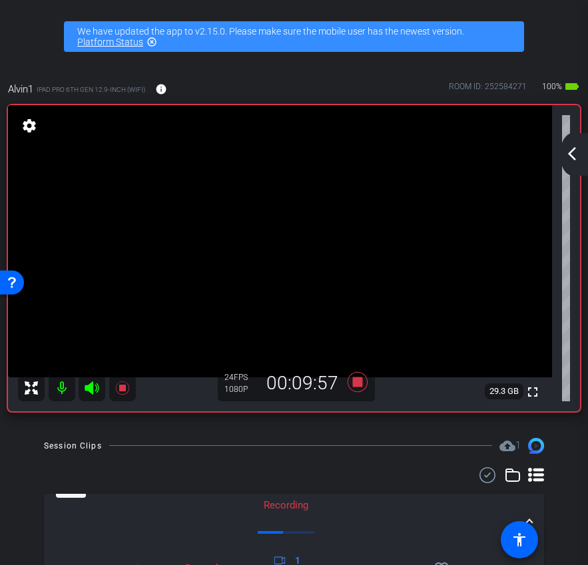
click at [572, 156] on mat-icon "arrow_back_ios_new" at bounding box center [572, 154] width 16 height 16
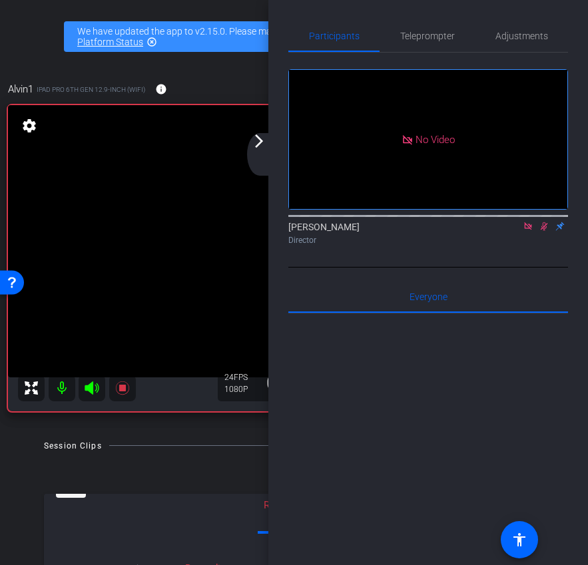
click at [546, 231] on icon at bounding box center [544, 226] width 11 height 9
click at [544, 231] on icon at bounding box center [544, 226] width 11 height 9
click at [544, 231] on icon at bounding box center [543, 226] width 5 height 9
click at [544, 231] on icon at bounding box center [544, 226] width 7 height 9
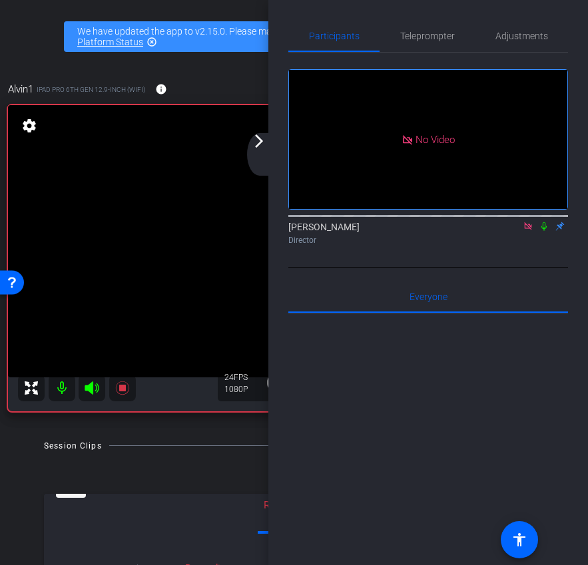
click at [543, 231] on icon at bounding box center [543, 226] width 5 height 9
click at [548, 231] on icon at bounding box center [544, 226] width 11 height 9
click at [546, 231] on icon at bounding box center [544, 226] width 11 height 9
click at [541, 231] on icon at bounding box center [544, 226] width 11 height 9
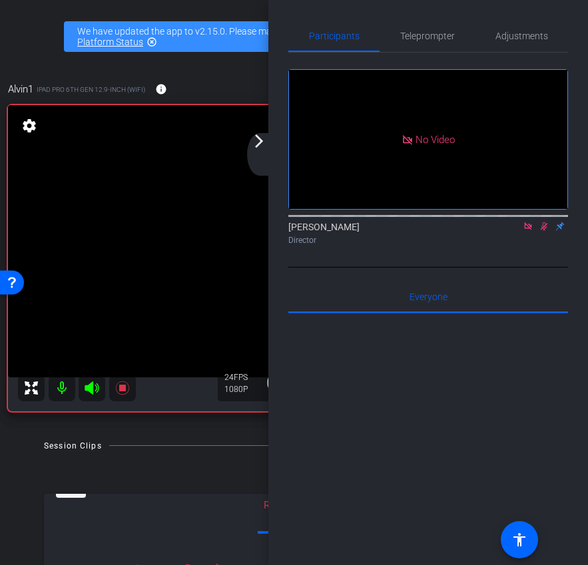
click at [541, 231] on icon at bounding box center [544, 226] width 11 height 9
click at [539, 231] on icon at bounding box center [544, 226] width 11 height 9
click at [545, 231] on icon at bounding box center [544, 226] width 11 height 9
click at [546, 231] on icon at bounding box center [544, 226] width 11 height 9
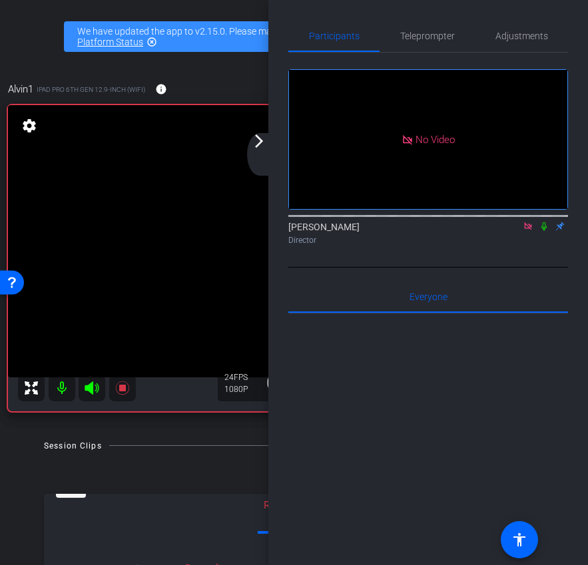
click at [546, 231] on icon at bounding box center [544, 226] width 11 height 9
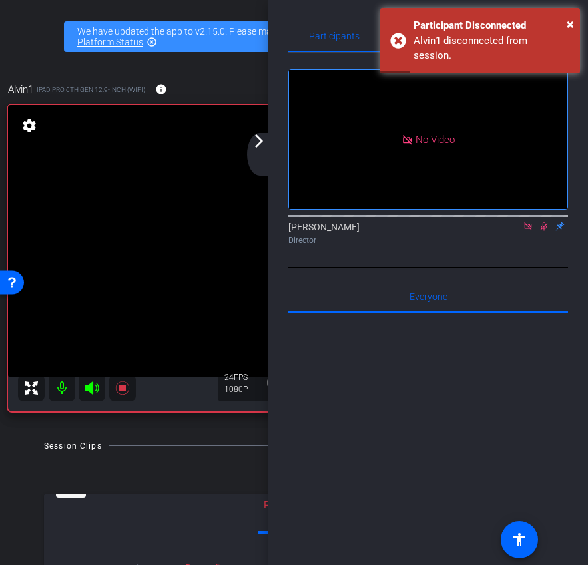
click at [546, 231] on icon at bounding box center [544, 226] width 11 height 9
click at [265, 156] on div "arrow_back_ios_new arrow_forward_ios" at bounding box center [261, 154] width 28 height 43
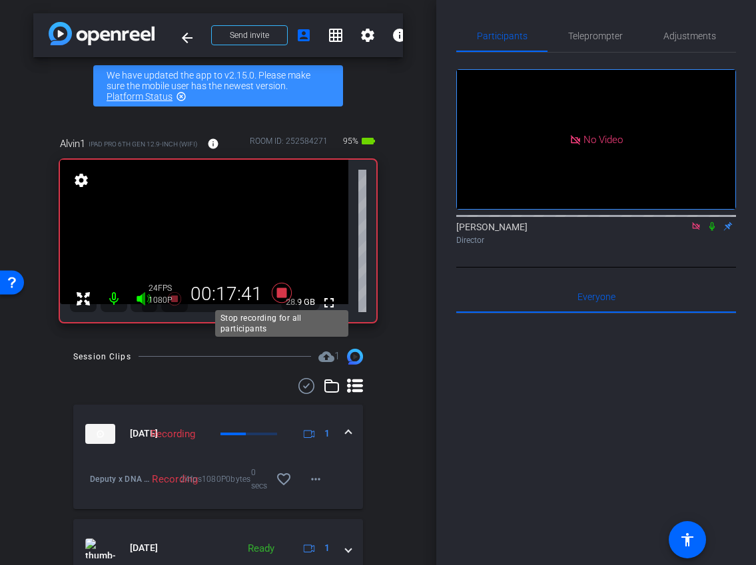
click at [287, 294] on icon at bounding box center [282, 293] width 32 height 24
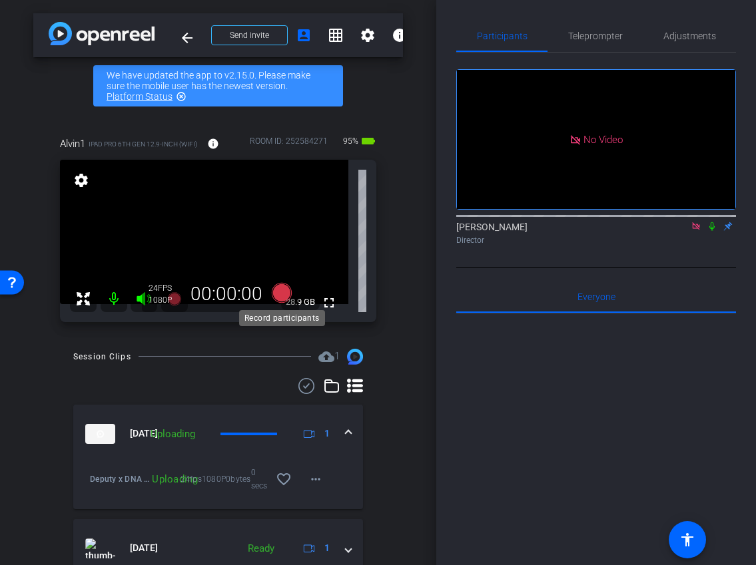
click at [282, 290] on icon at bounding box center [281, 292] width 20 height 20
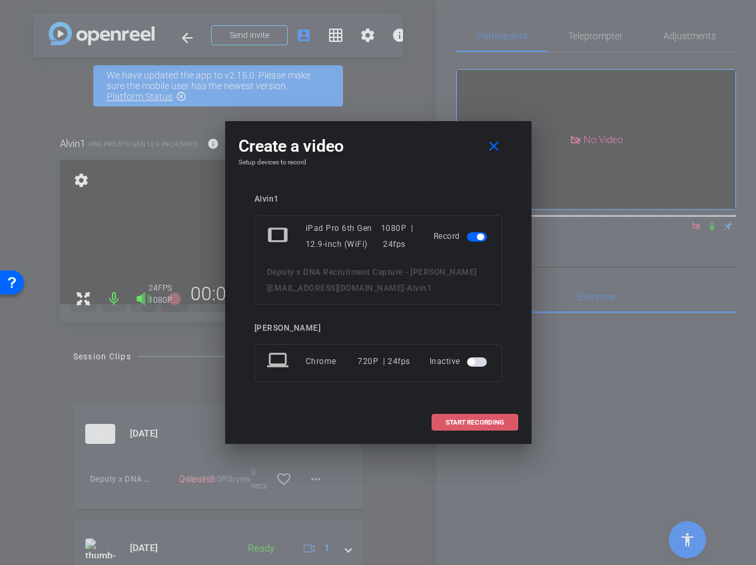
click at [483, 424] on span "START RECORDING" at bounding box center [474, 422] width 59 height 7
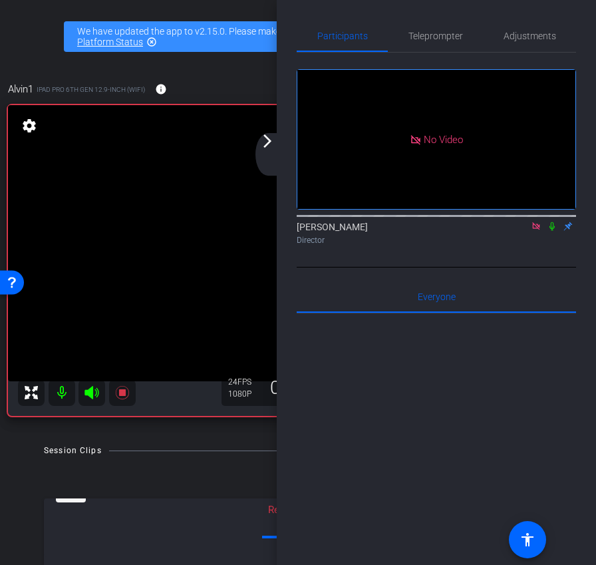
click at [553, 231] on icon at bounding box center [552, 226] width 5 height 9
click at [273, 152] on div "arrow_back_ios_new arrow_forward_ios" at bounding box center [270, 154] width 28 height 43
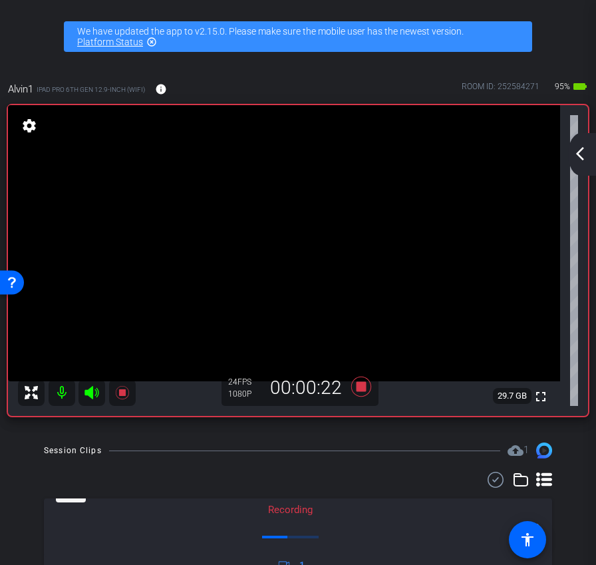
click at [582, 143] on div "arrow_back_ios_new arrow_forward_ios" at bounding box center [582, 154] width 28 height 43
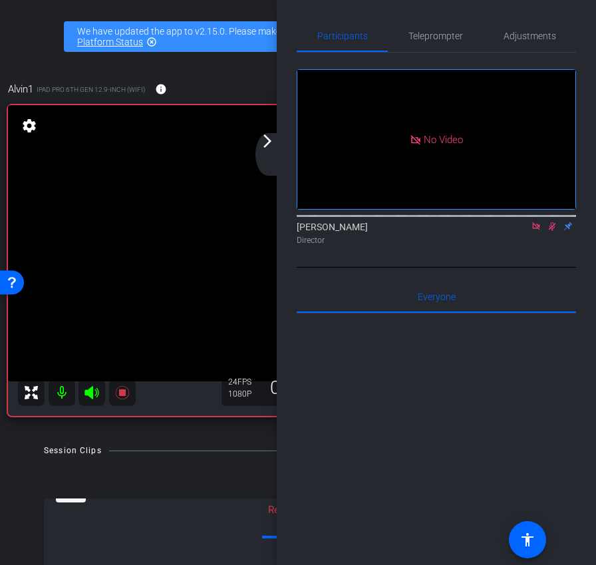
click at [552, 231] on icon at bounding box center [552, 226] width 7 height 9
click at [552, 231] on icon at bounding box center [552, 226] width 11 height 9
click at [554, 231] on icon at bounding box center [552, 226] width 11 height 9
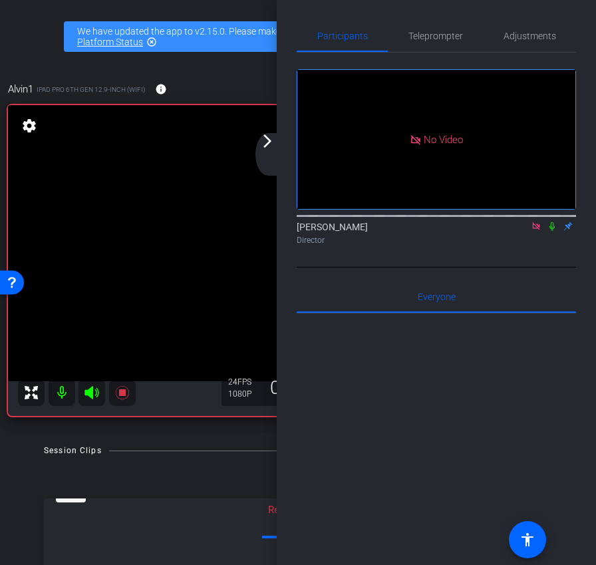
click at [554, 231] on icon at bounding box center [552, 226] width 11 height 9
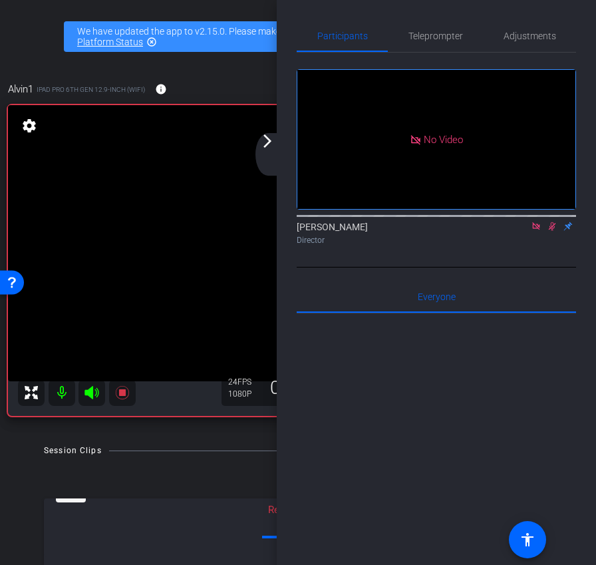
click at [552, 231] on icon at bounding box center [552, 226] width 11 height 9
click at [556, 231] on icon at bounding box center [552, 226] width 11 height 9
click at [554, 231] on icon at bounding box center [552, 226] width 11 height 9
click at [553, 231] on icon at bounding box center [552, 226] width 5 height 9
click at [551, 231] on icon at bounding box center [552, 226] width 11 height 9
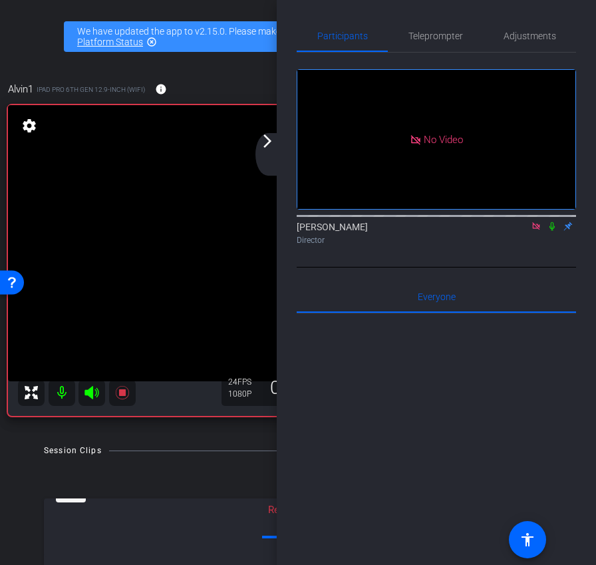
click at [551, 231] on icon at bounding box center [552, 226] width 11 height 9
click at [552, 231] on icon at bounding box center [552, 226] width 11 height 9
click at [552, 231] on icon at bounding box center [552, 226] width 7 height 9
click at [552, 231] on icon at bounding box center [552, 226] width 11 height 9
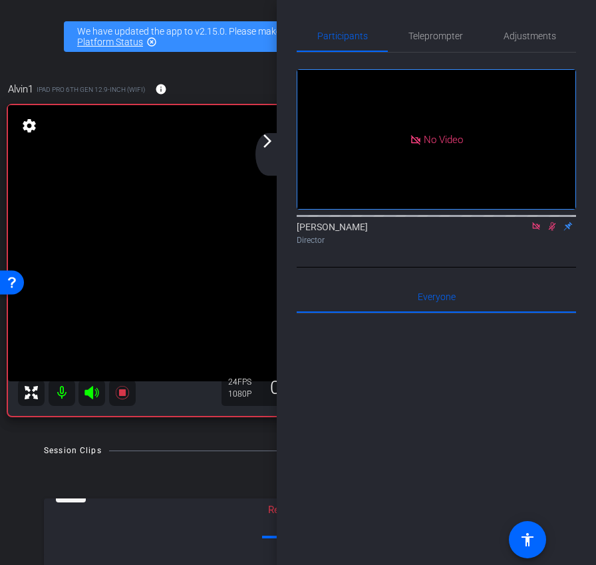
click at [552, 231] on icon at bounding box center [552, 226] width 7 height 9
click at [550, 231] on icon at bounding box center [552, 226] width 5 height 9
click at [550, 231] on icon at bounding box center [552, 226] width 7 height 9
click at [550, 231] on icon at bounding box center [552, 226] width 5 height 9
click at [269, 145] on mat-icon "arrow_forward_ios" at bounding box center [268, 141] width 16 height 16
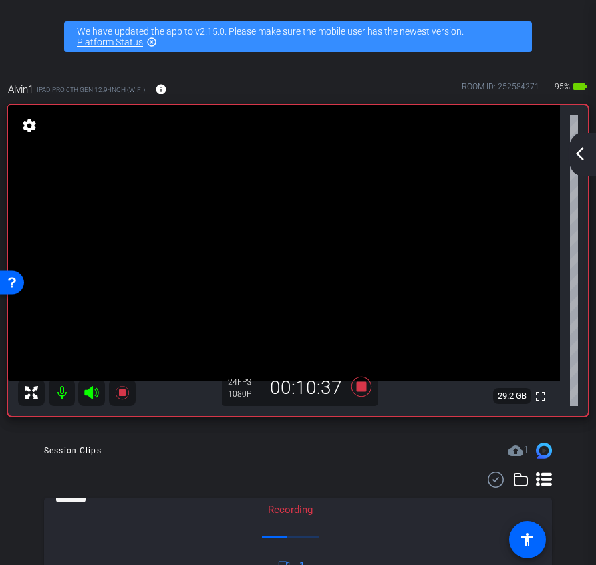
click at [578, 152] on mat-icon "arrow_back_ios_new" at bounding box center [580, 154] width 16 height 16
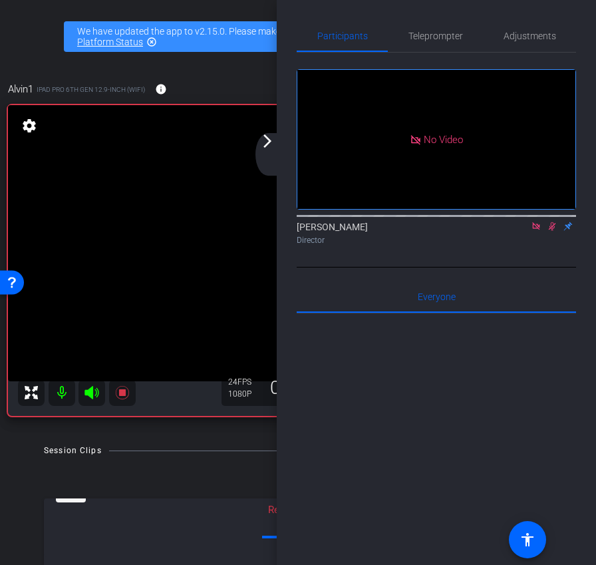
click at [553, 231] on icon at bounding box center [552, 226] width 7 height 9
click at [260, 152] on div "arrow_back_ios_new arrow_forward_ios" at bounding box center [270, 154] width 28 height 43
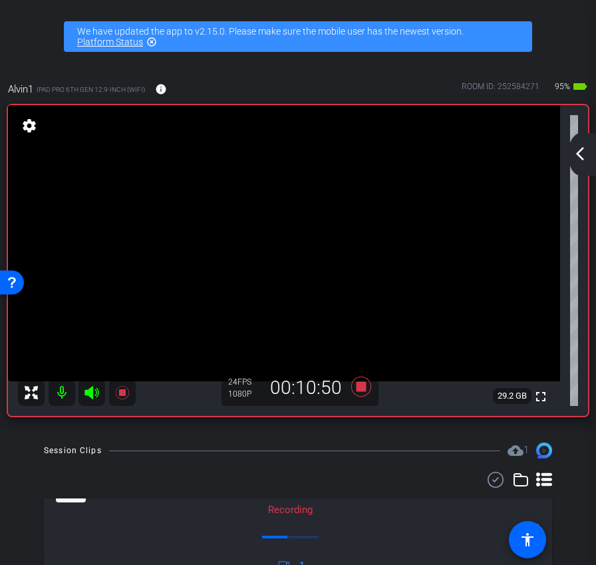
click at [581, 161] on mat-icon "arrow_back_ios_new" at bounding box center [580, 154] width 16 height 16
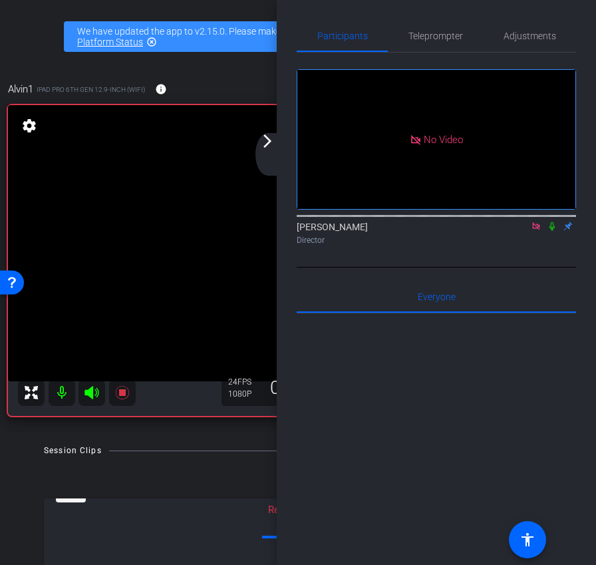
click at [274, 147] on mat-icon "arrow_forward_ios" at bounding box center [268, 141] width 16 height 16
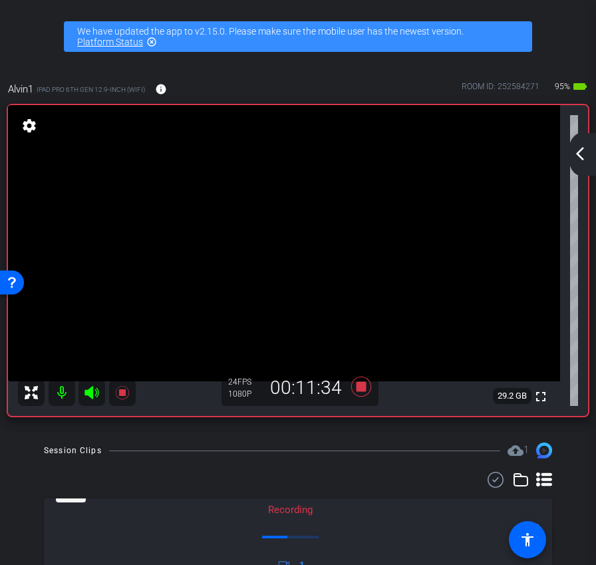
click at [588, 142] on div "arrow_back_ios_new arrow_forward_ios" at bounding box center [582, 154] width 28 height 43
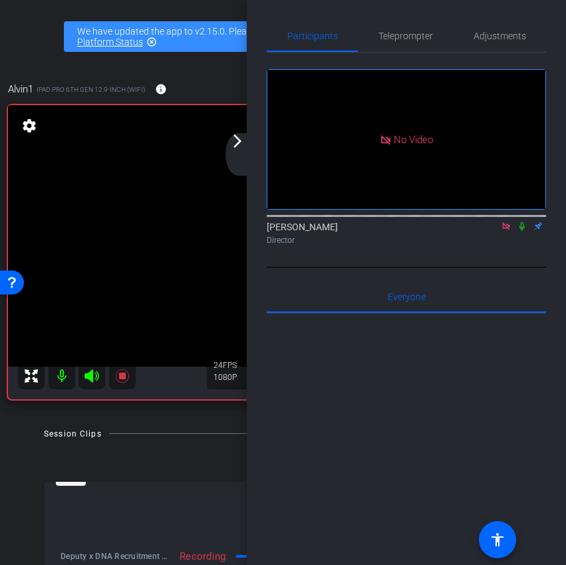
click at [508, 230] on icon at bounding box center [506, 225] width 7 height 7
click at [243, 144] on mat-icon "arrow_forward_ios" at bounding box center [238, 141] width 16 height 16
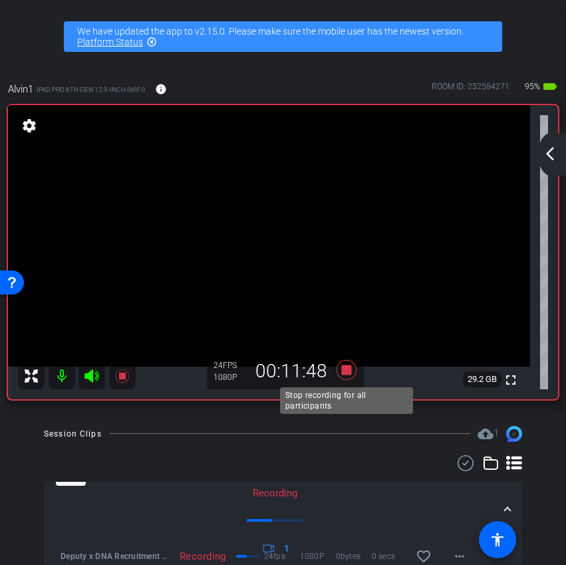
click at [350, 370] on icon at bounding box center [346, 369] width 20 height 20
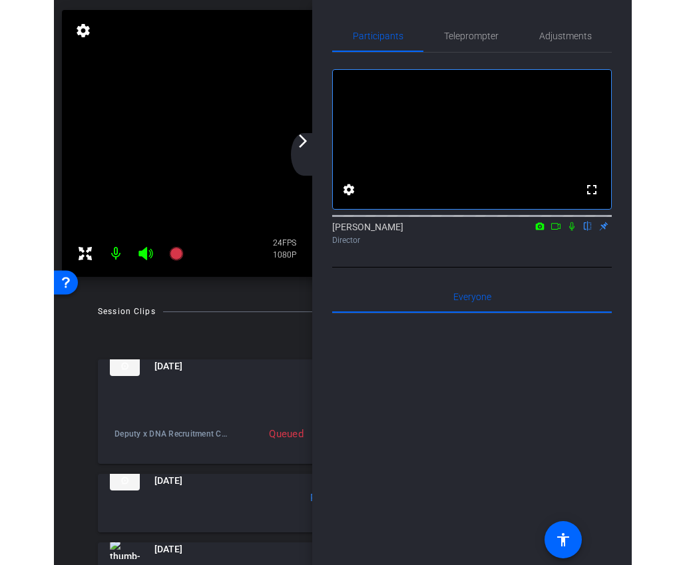
scroll to position [51, 0]
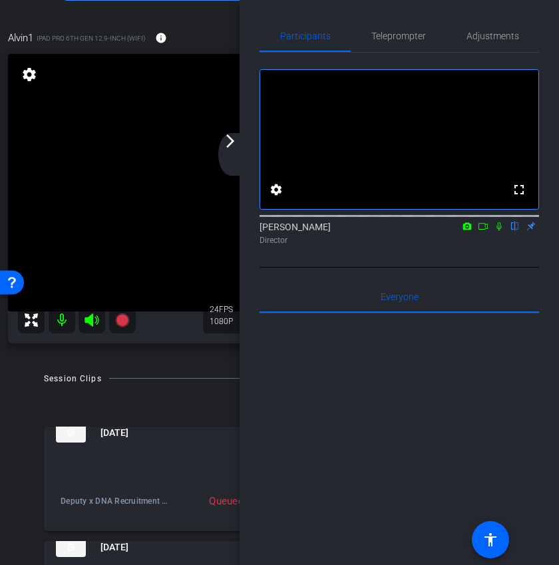
click at [235, 145] on mat-icon "arrow_forward_ios" at bounding box center [230, 141] width 16 height 16
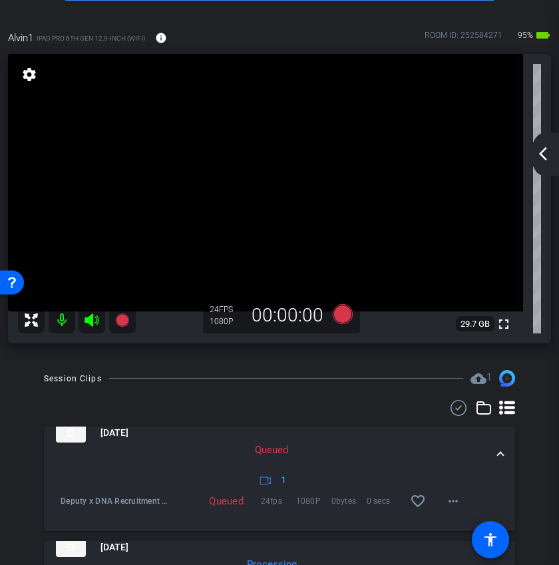
click at [543, 161] on div "arrow_back_ios_new arrow_forward_ios" at bounding box center [545, 154] width 28 height 43
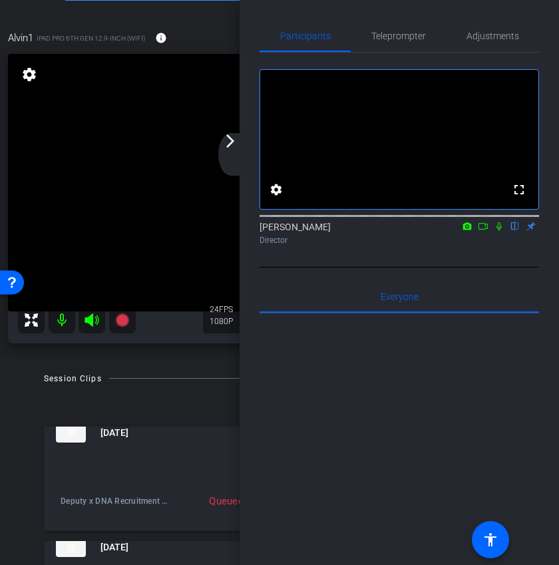
click at [236, 140] on mat-icon "arrow_forward_ios" at bounding box center [230, 141] width 16 height 16
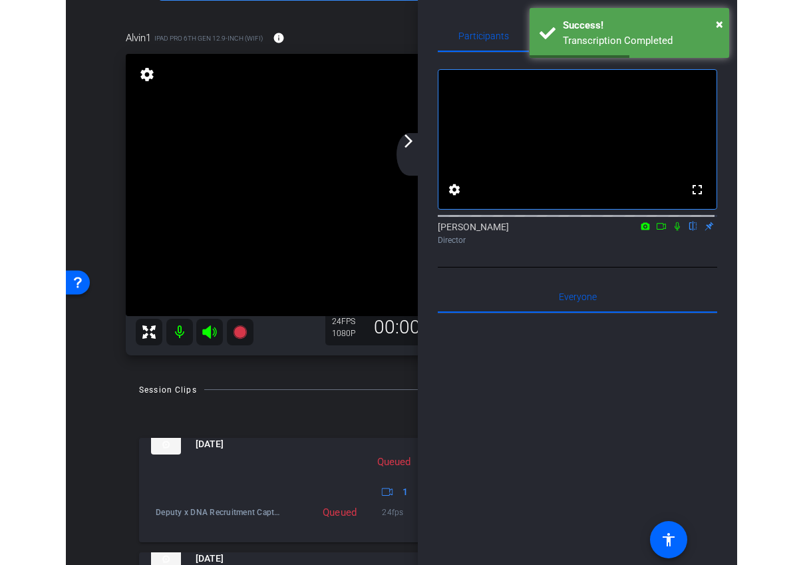
scroll to position [95, 0]
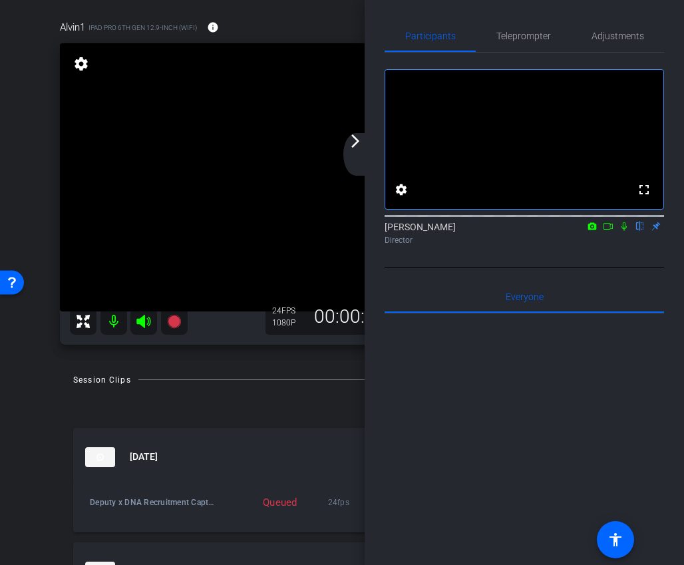
click at [362, 144] on mat-icon "arrow_forward_ios" at bounding box center [355, 141] width 16 height 16
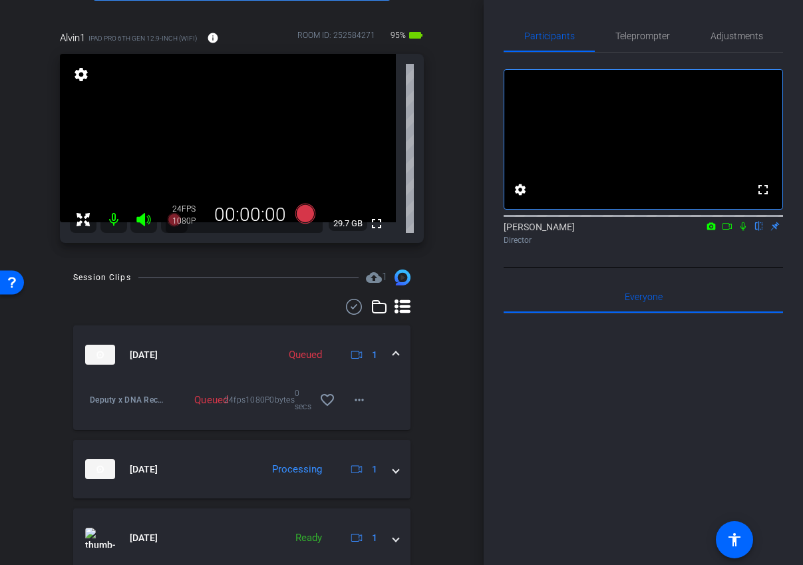
click at [726, 231] on icon at bounding box center [727, 226] width 11 height 9
click at [759, 231] on icon at bounding box center [759, 226] width 11 height 9
